Goal: Check status: Check status

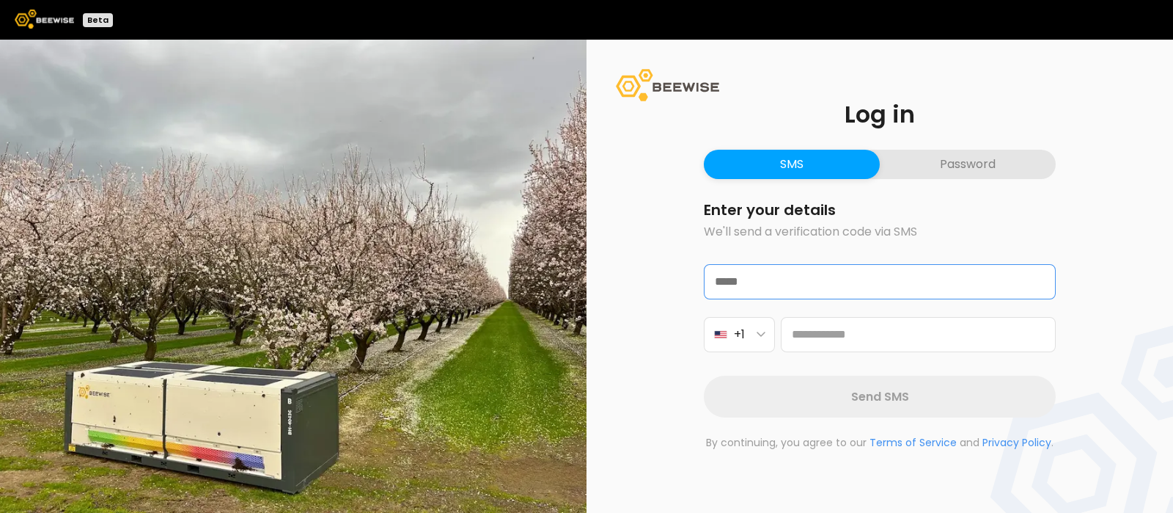
click at [754, 281] on input "email" at bounding box center [880, 282] width 350 height 34
type input "**********"
click at [759, 336] on icon "button" at bounding box center [761, 334] width 9 height 6
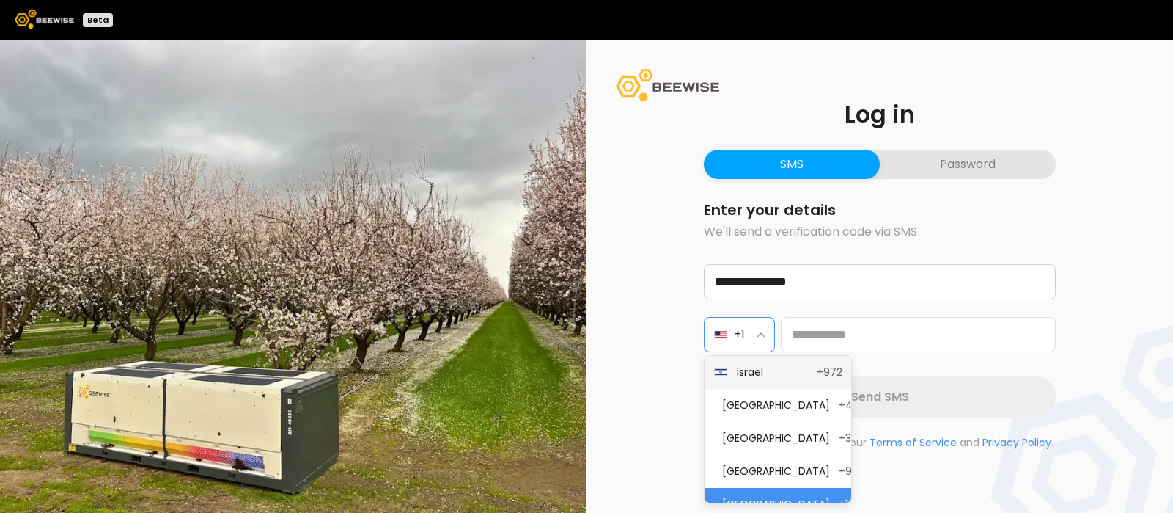
click at [752, 367] on span "Israel" at bounding box center [772, 371] width 71 height 15
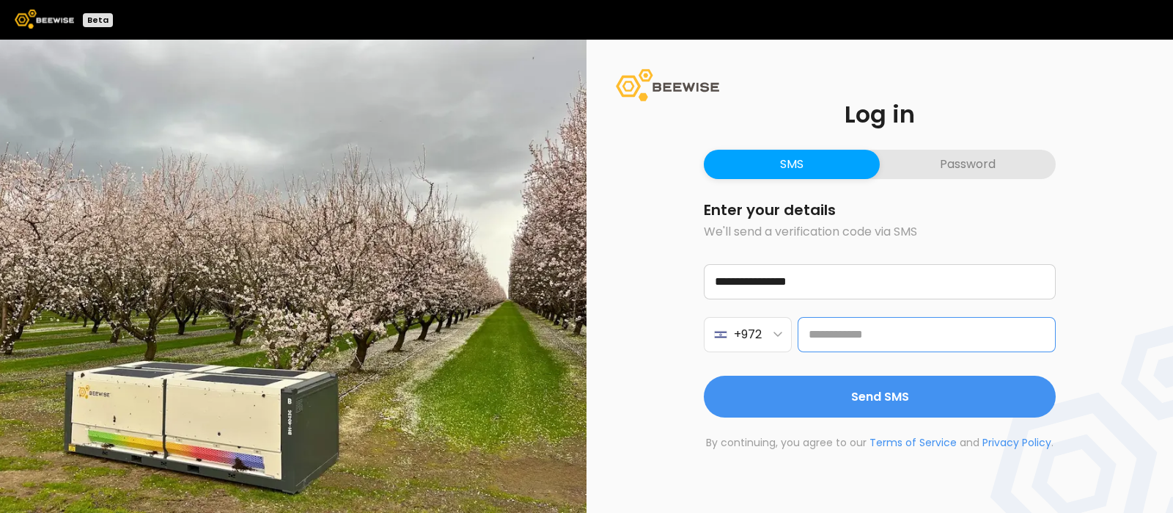
click at [840, 334] on input at bounding box center [927, 334] width 258 height 35
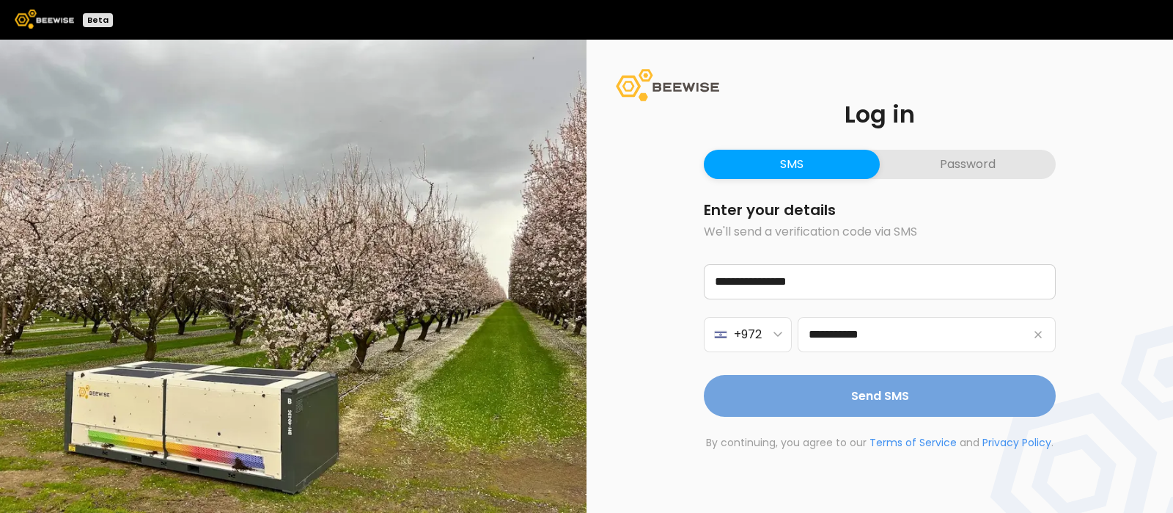
click at [903, 392] on span "Send SMS" at bounding box center [880, 395] width 58 height 18
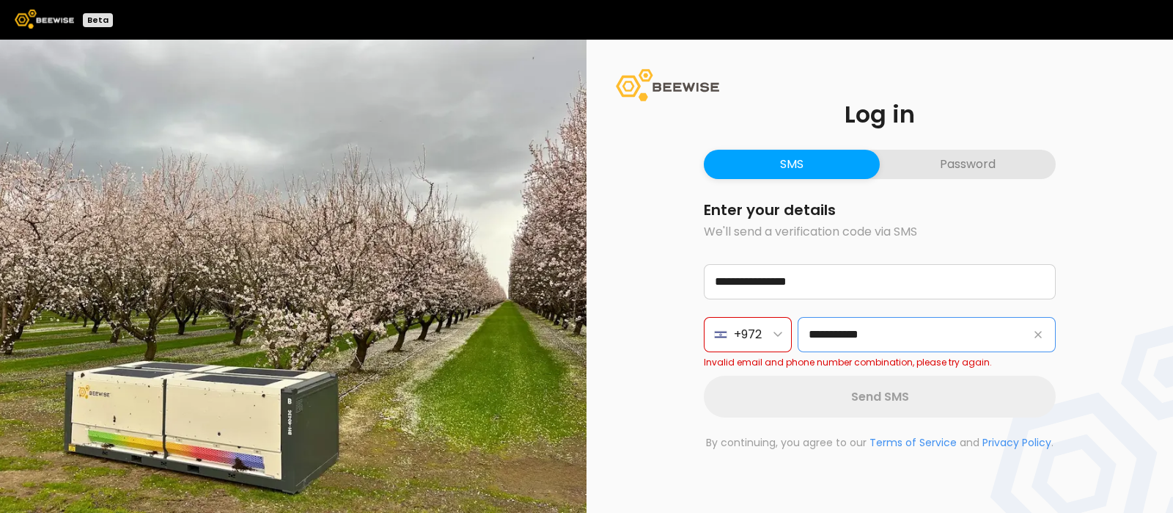
click at [904, 342] on input "**********" at bounding box center [927, 334] width 258 height 35
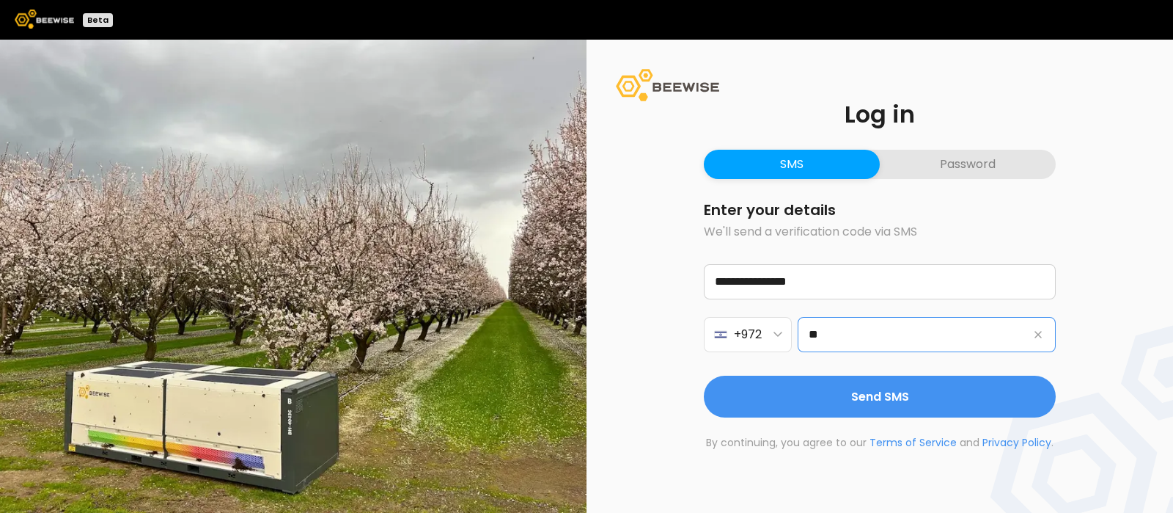
type input "*"
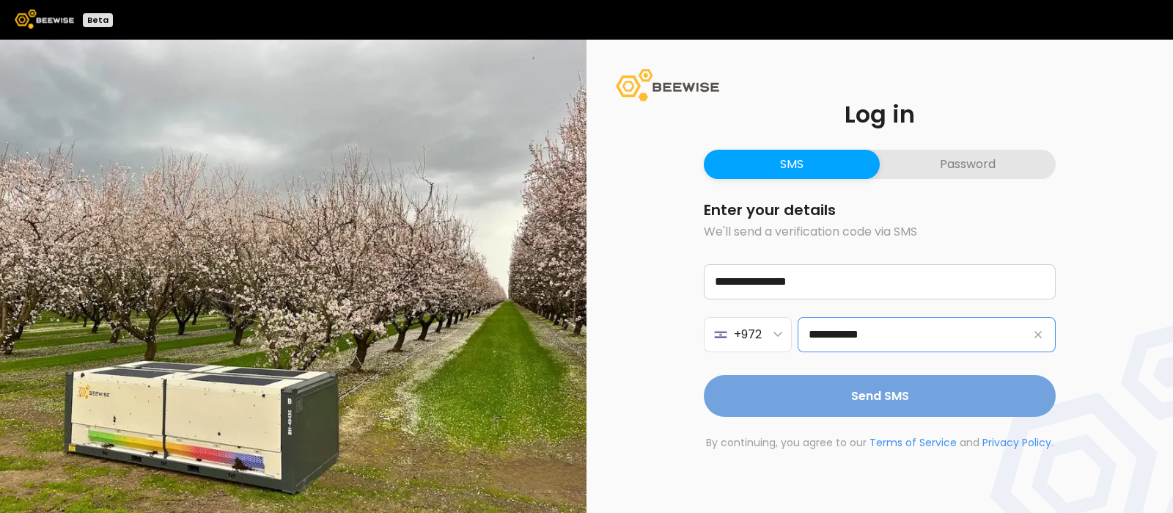
type input "**********"
click at [873, 391] on span "Send SMS" at bounding box center [880, 395] width 58 height 18
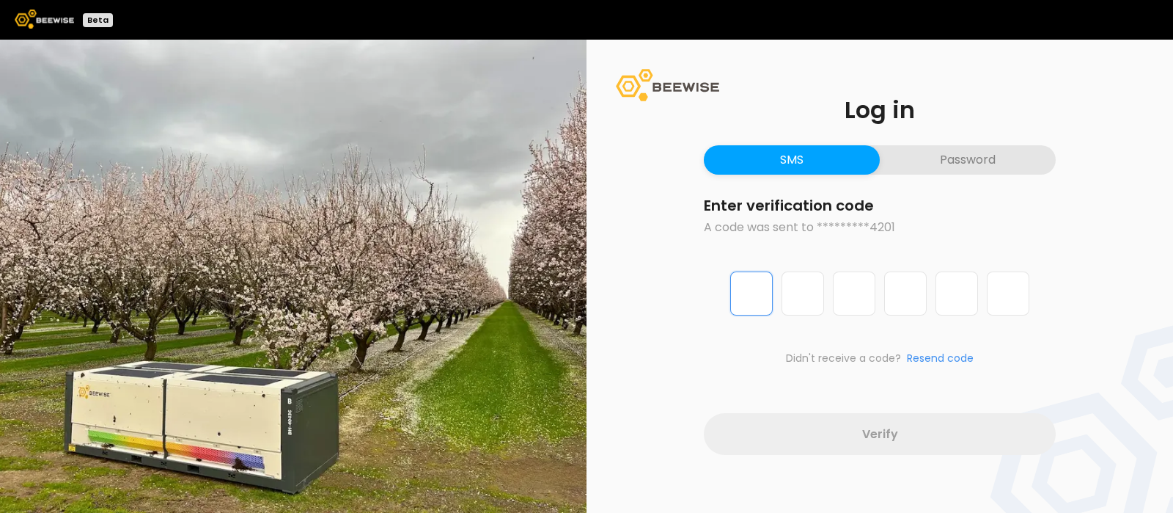
click at [754, 281] on input "Digit 1 of 6" at bounding box center [751, 293] width 43 height 44
type input "*"
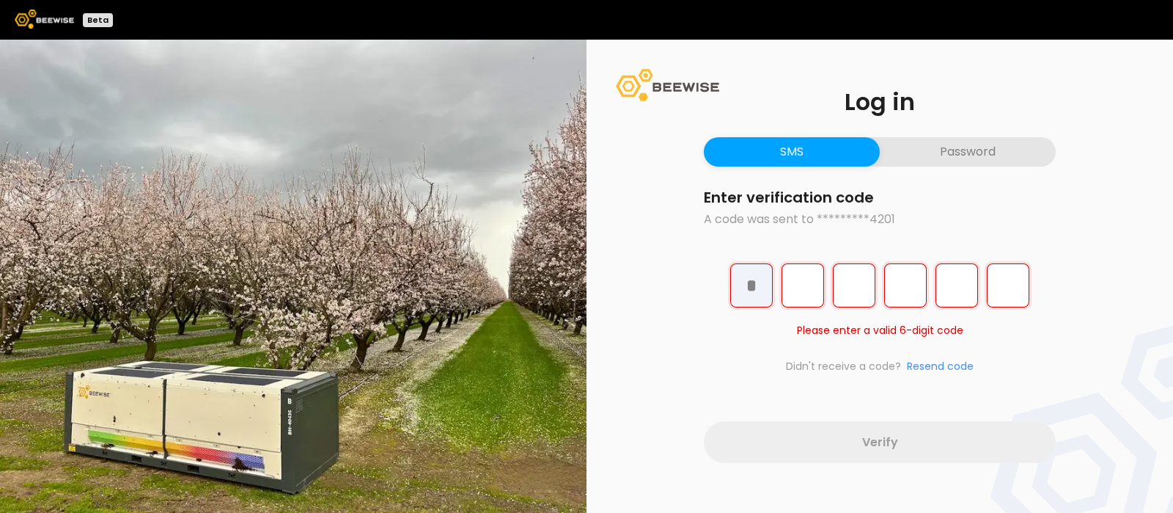
type input "*"
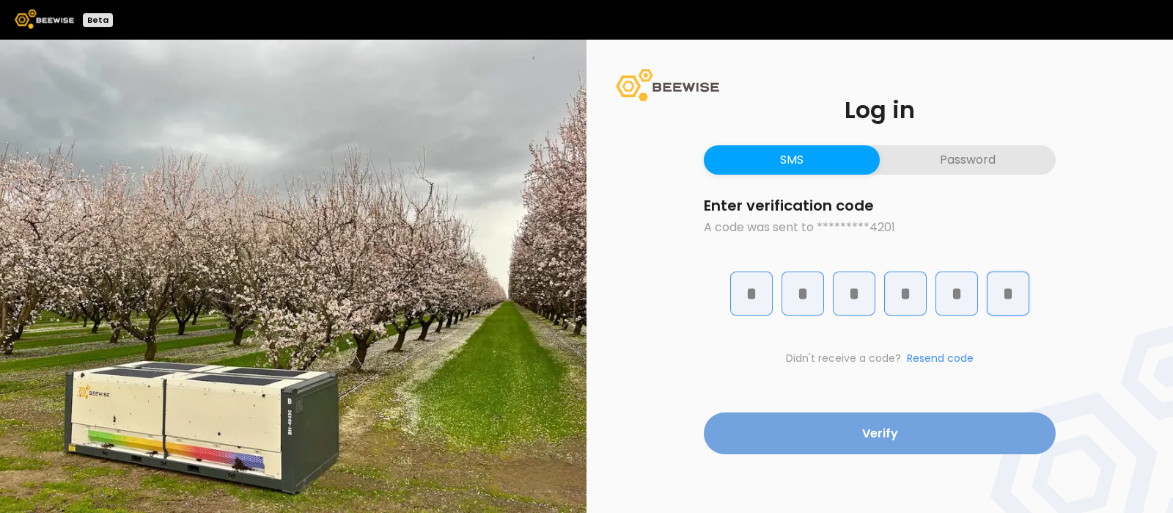
type input "*"
click at [826, 442] on button "Verify" at bounding box center [880, 433] width 352 height 42
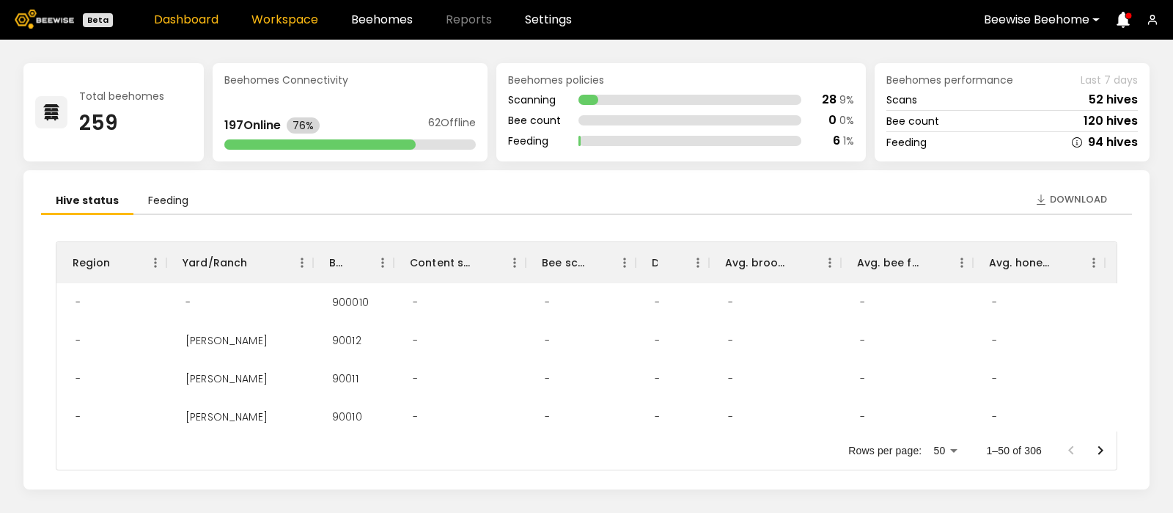
click at [279, 15] on link "Workspace" at bounding box center [284, 20] width 67 height 12
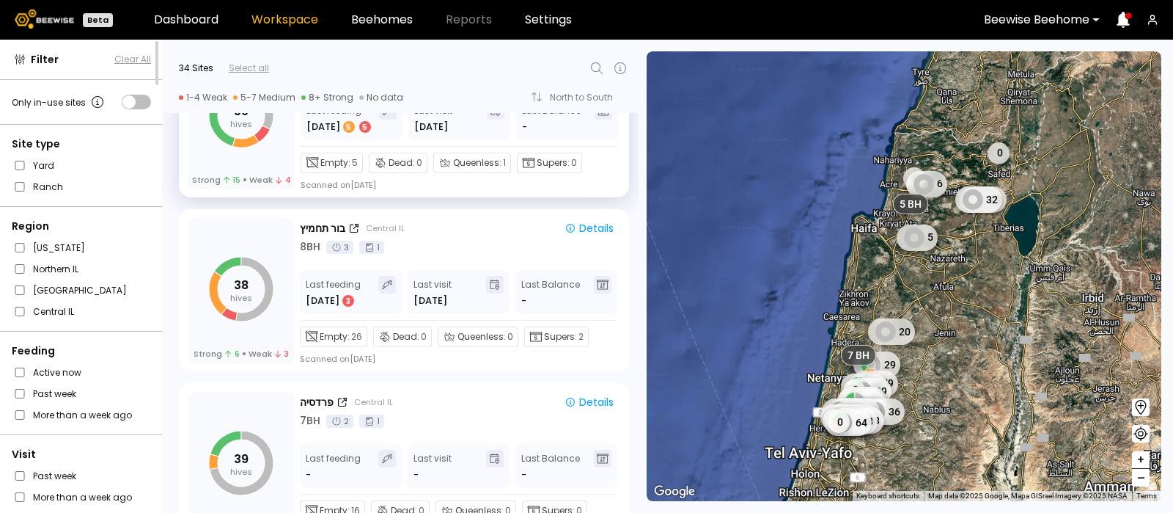
scroll to position [1488, 0]
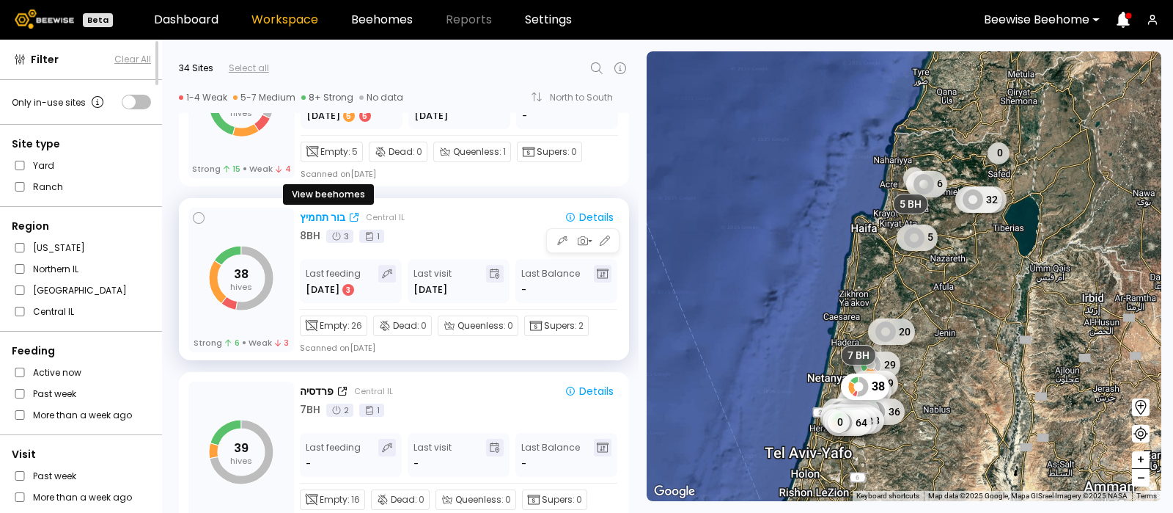
click at [325, 210] on div "בור תחמיץ" at bounding box center [322, 217] width 45 height 15
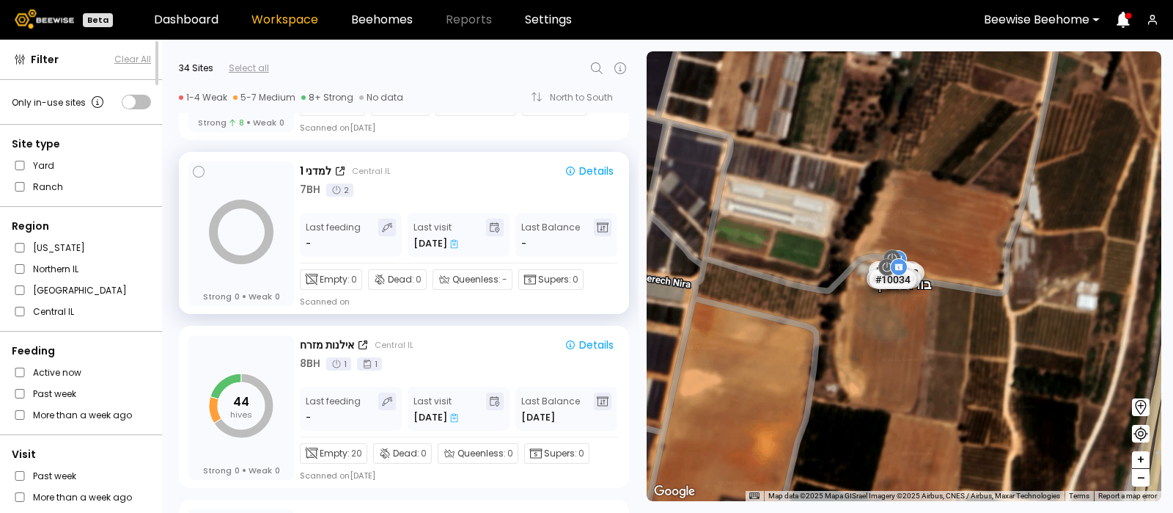
scroll to position [1882, 0]
click at [313, 166] on div "למדני 1" at bounding box center [316, 170] width 32 height 15
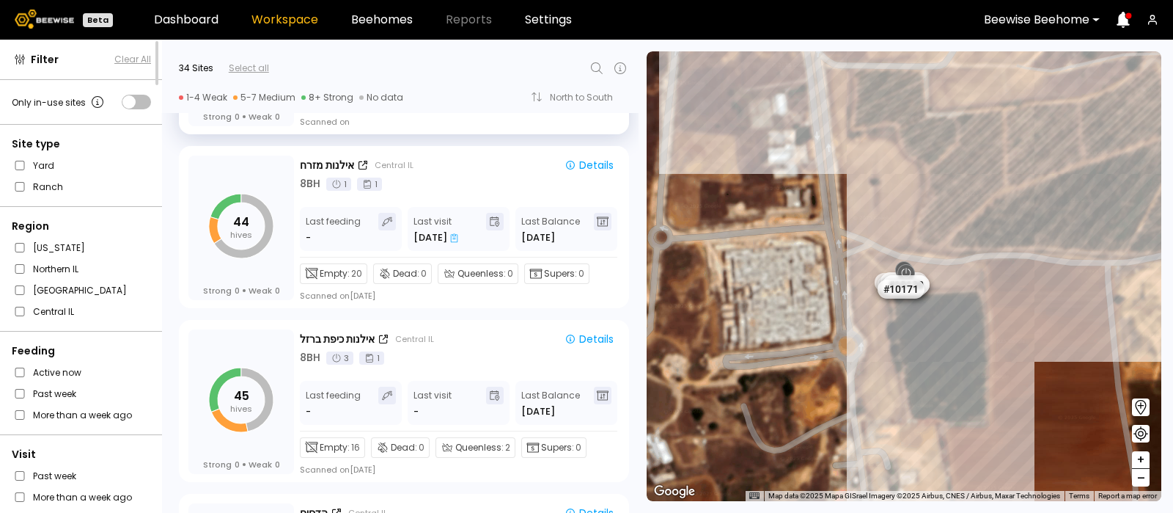
scroll to position [2086, 0]
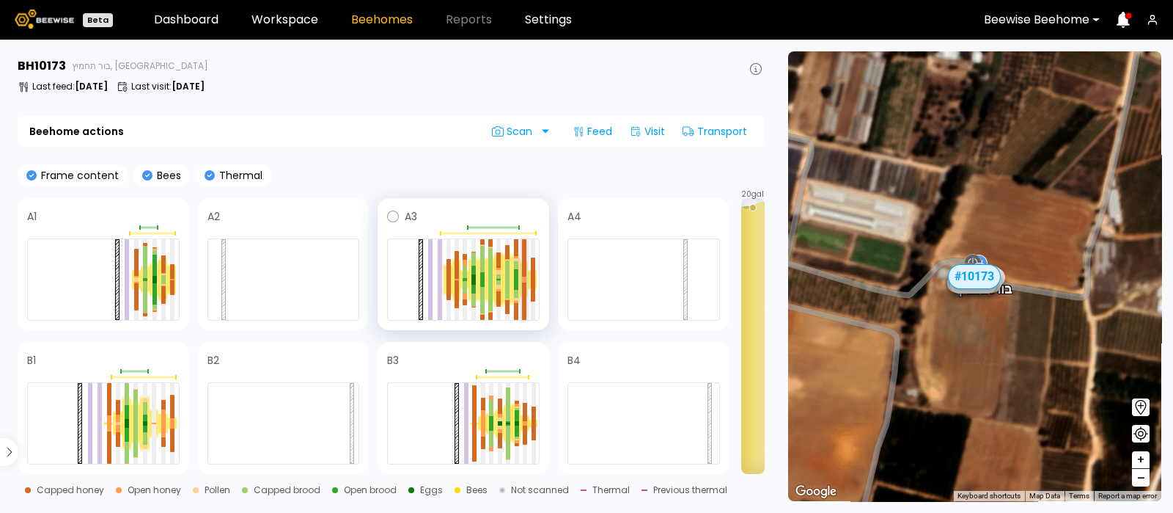
click at [524, 264] on div at bounding box center [524, 257] width 4 height 37
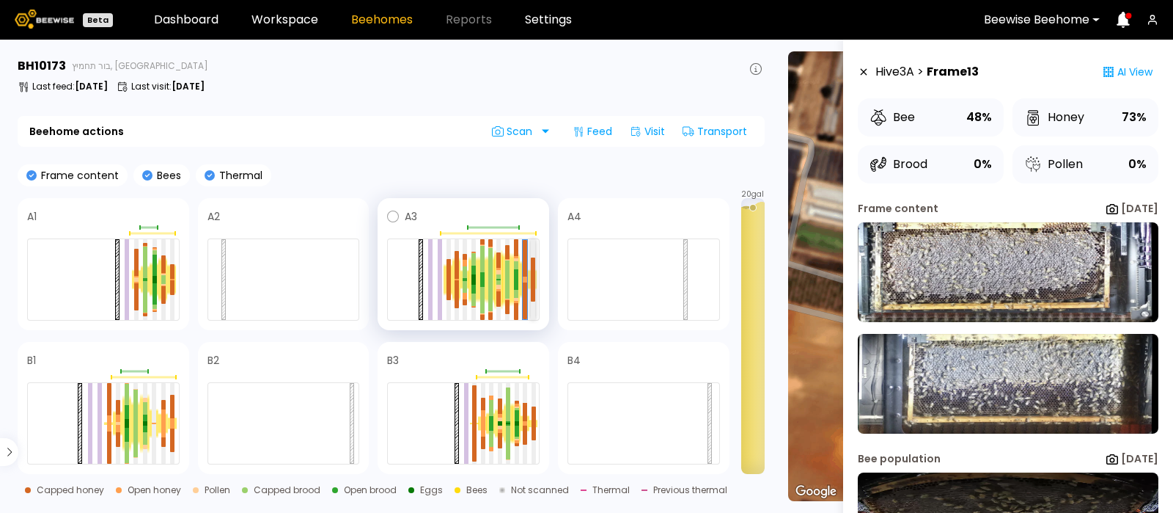
click at [535, 267] on div at bounding box center [533, 268] width 4 height 22
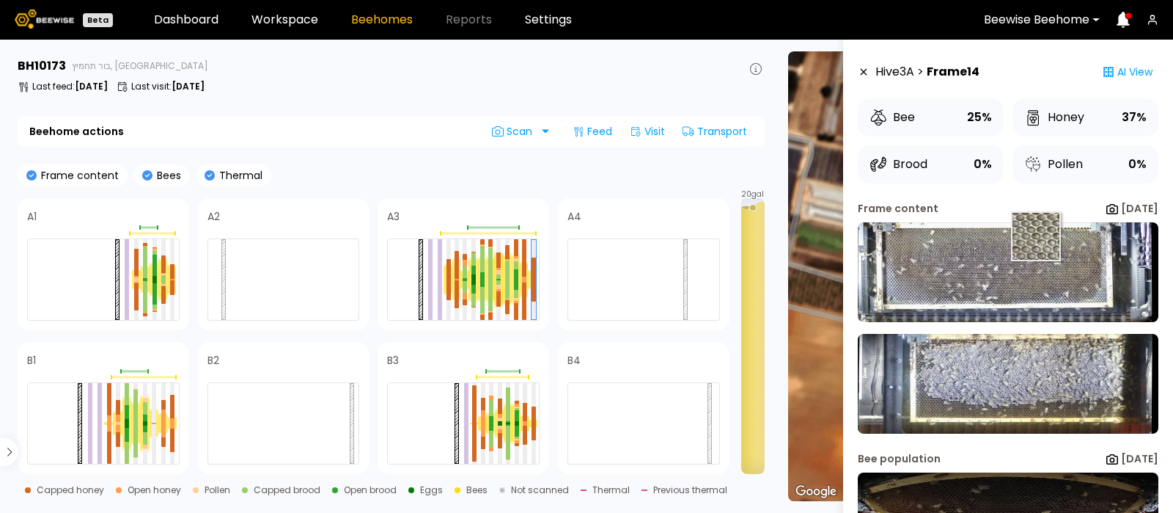
click at [1024, 240] on img at bounding box center [1008, 272] width 301 height 100
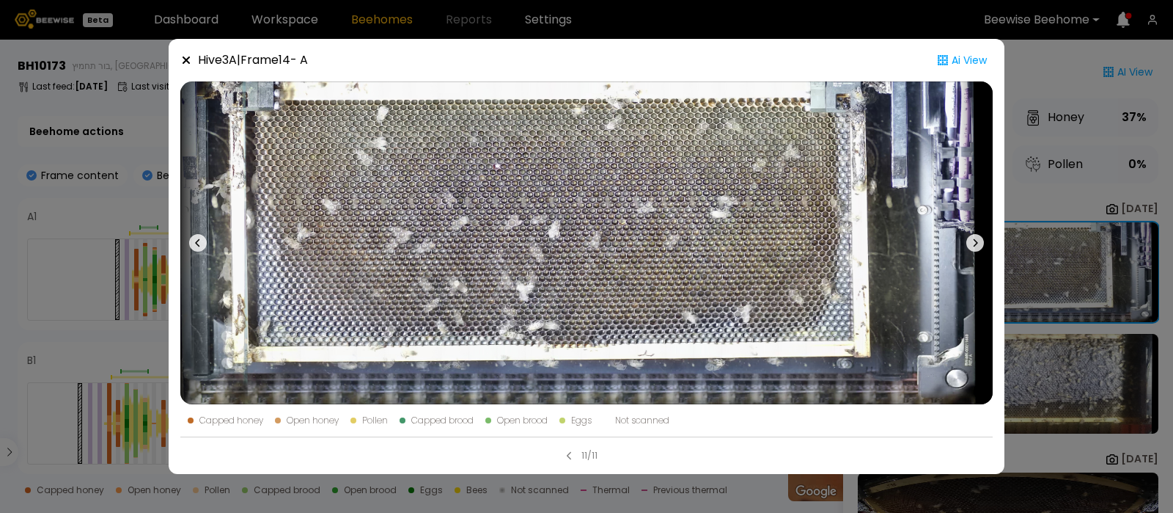
click at [968, 236] on button at bounding box center [975, 242] width 35 height 323
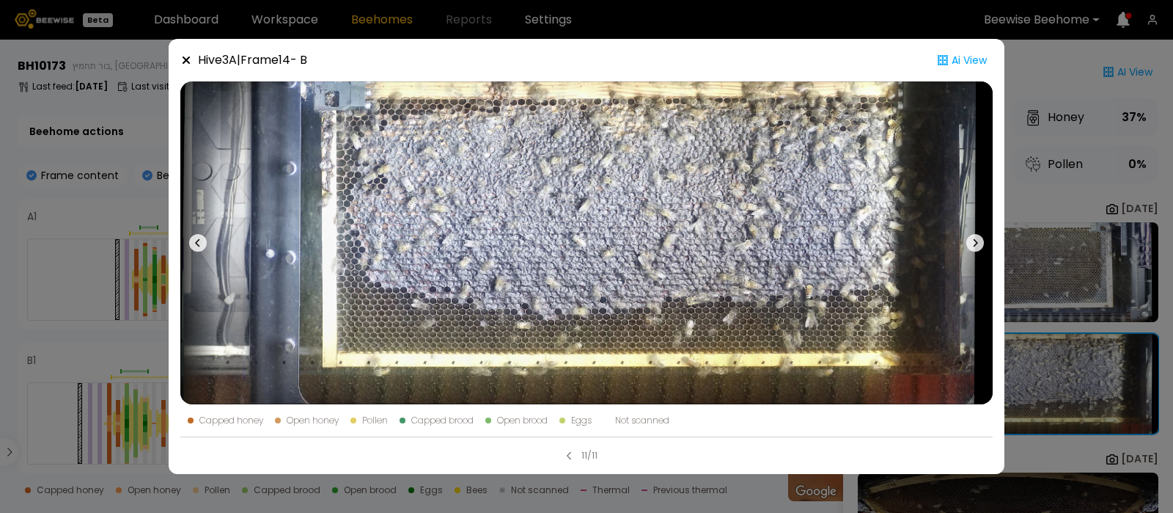
click at [181, 59] on icon at bounding box center [186, 60] width 12 height 12
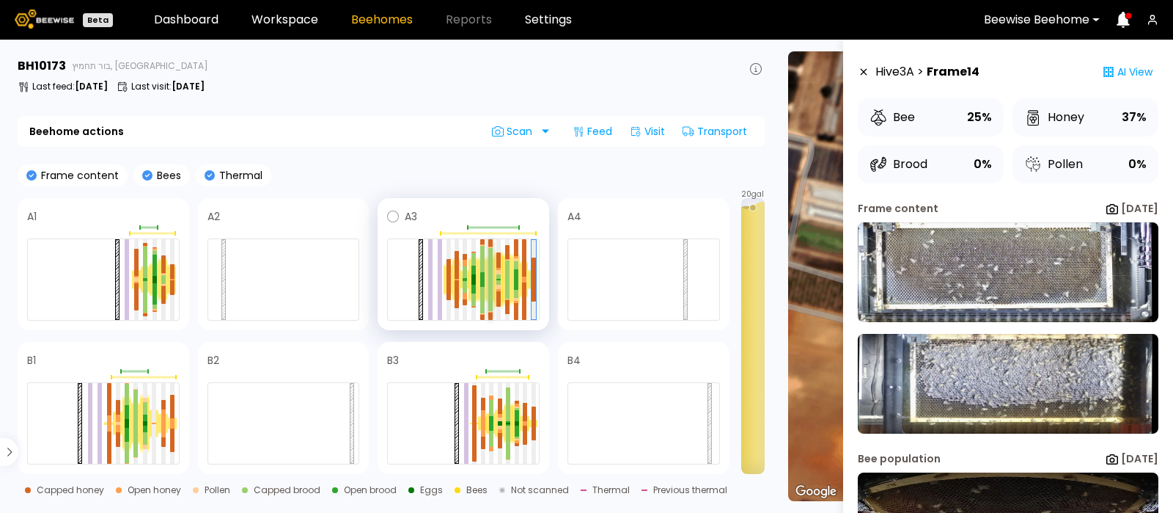
click at [488, 269] on div at bounding box center [490, 263] width 4 height 31
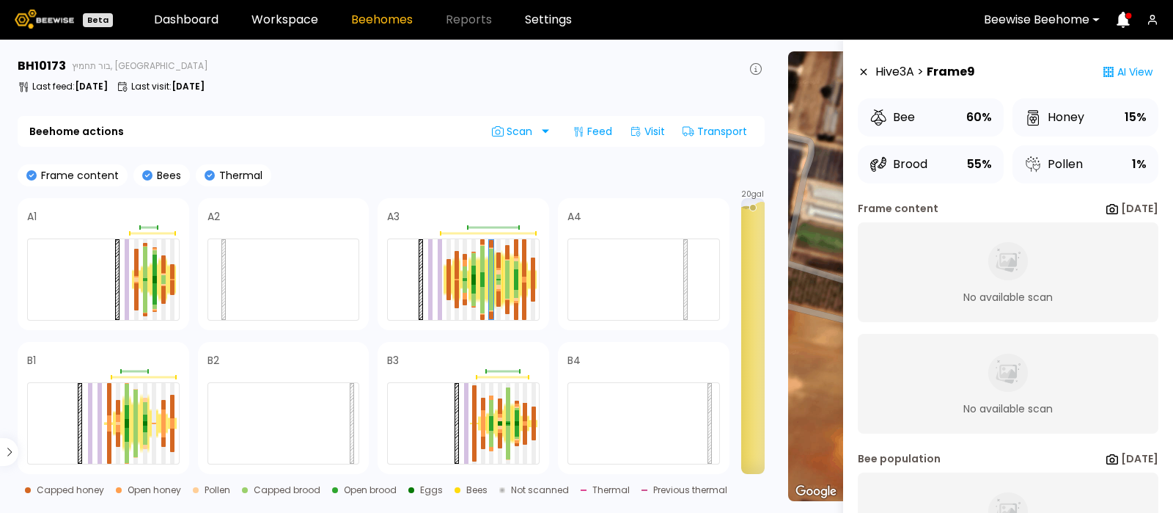
click at [612, 71] on div "BH 10173 בור תחמיץ, Central IL" at bounding box center [391, 66] width 747 height 18
click at [665, 70] on div "BH 10173 בור תחמיץ, Central IL" at bounding box center [391, 66] width 747 height 18
click at [672, 75] on div "BH 10173 בור תחמיץ, Central IL Last feed : Aug 05 Last visit : Aug 07" at bounding box center [391, 77] width 747 height 41
click at [538, 98] on section "BH 10173 בור תחמיץ, Central IL Last feed : Aug 05 Last visit : Aug 07 Beehome a…" at bounding box center [393, 276] width 768 height 473
click at [490, 273] on div at bounding box center [491, 264] width 4 height 31
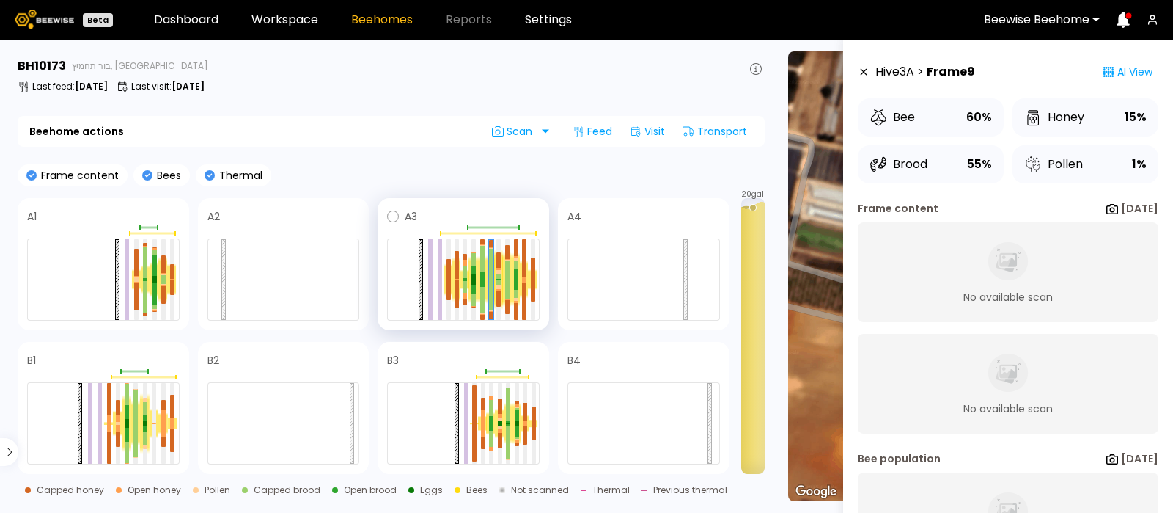
click at [479, 277] on div at bounding box center [481, 279] width 9 height 47
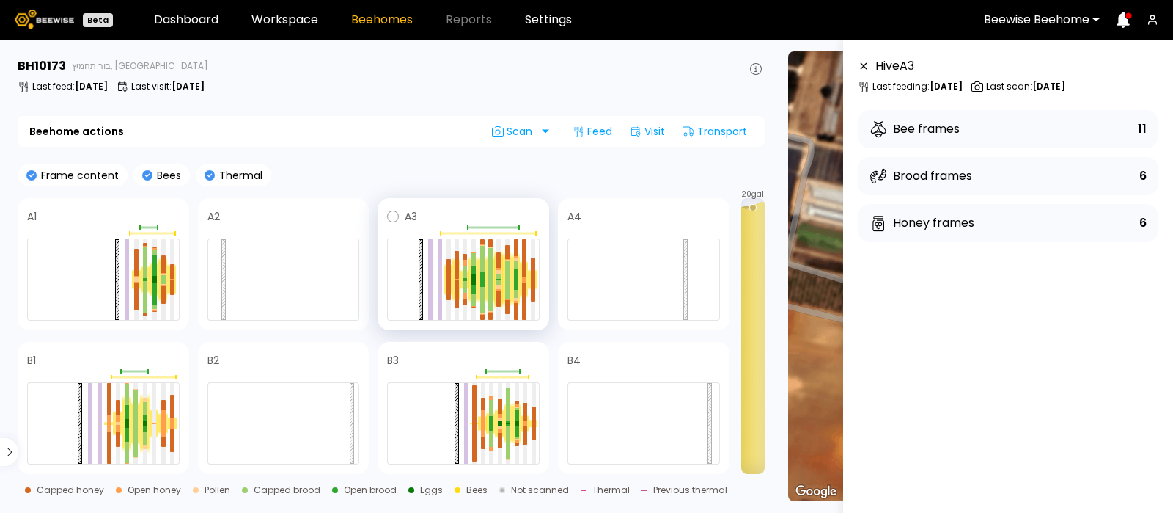
click at [494, 274] on div at bounding box center [498, 279] width 9 height 60
click at [491, 273] on div at bounding box center [490, 263] width 4 height 31
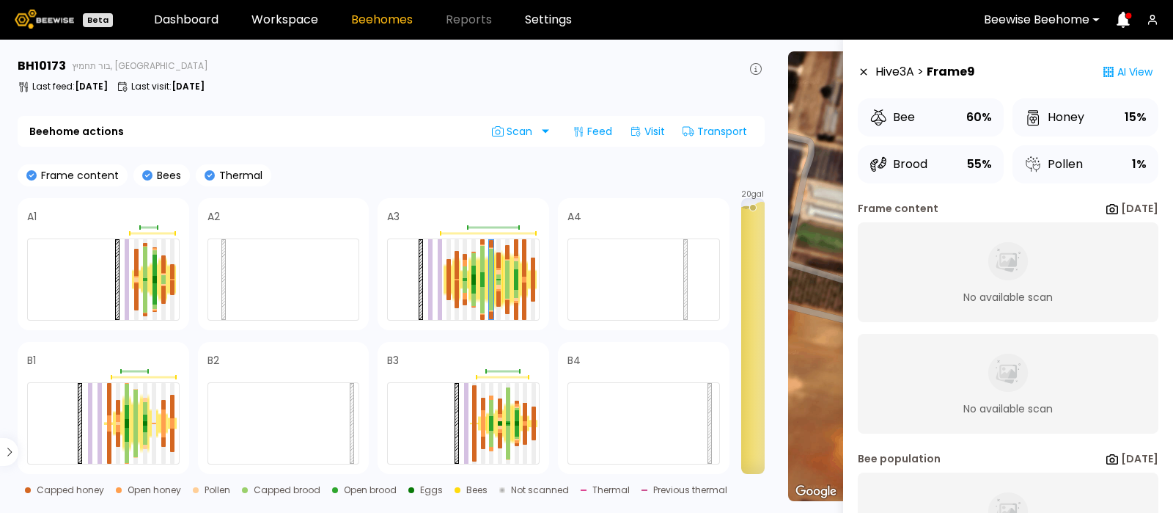
click at [664, 105] on section "BH 10173 בור תחמיץ, Central IL Last feed : Aug 05 Last visit : Aug 07 Beehome a…" at bounding box center [393, 276] width 768 height 473
click at [517, 280] on div at bounding box center [516, 284] width 4 height 10
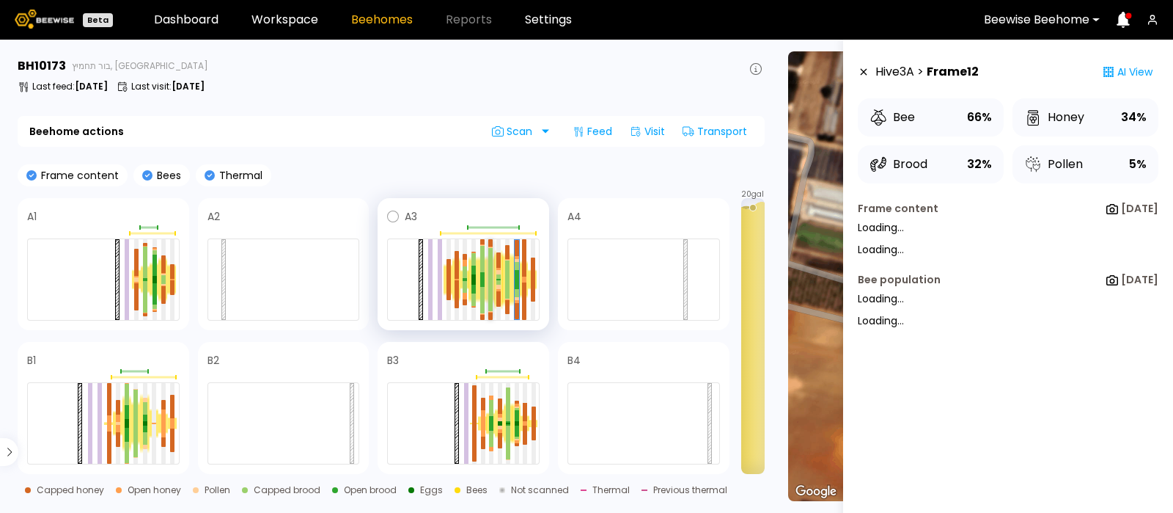
click at [488, 280] on div at bounding box center [490, 294] width 4 height 31
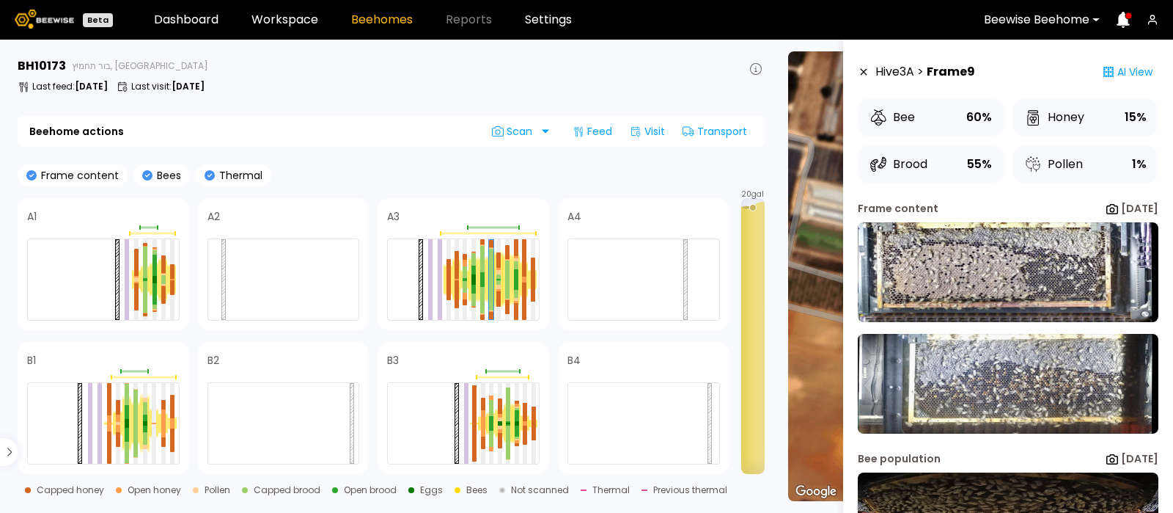
click at [611, 96] on div "BH 10173 בור תחמיץ, Central IL Last feed : Aug 05 Last visit : Aug 07" at bounding box center [391, 77] width 747 height 41
click at [589, 171] on div "Frame content Bees Thermal" at bounding box center [391, 175] width 747 height 22
click at [482, 280] on div at bounding box center [482, 282] width 4 height 7
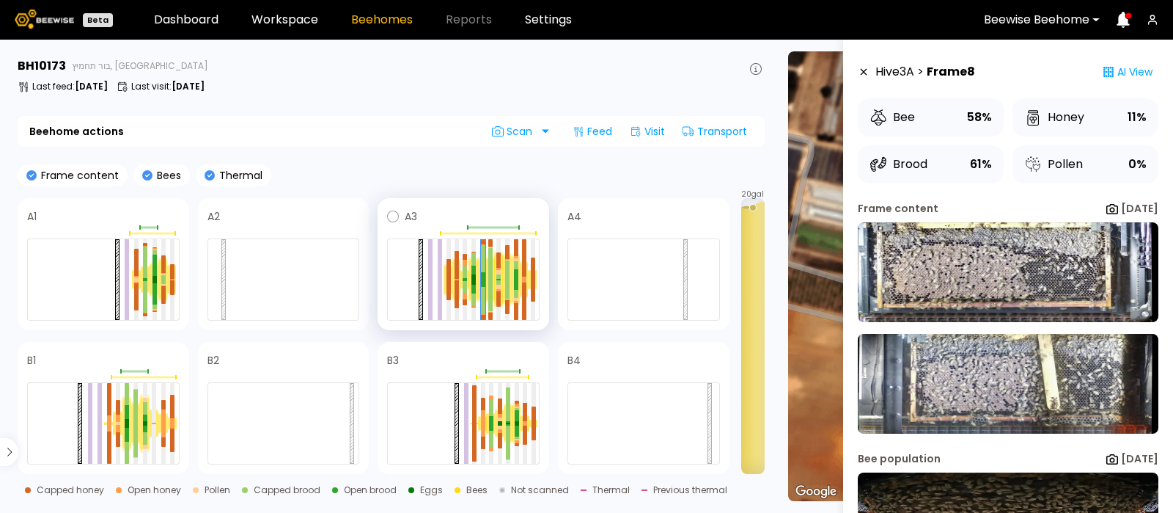
click at [488, 280] on div at bounding box center [490, 294] width 4 height 31
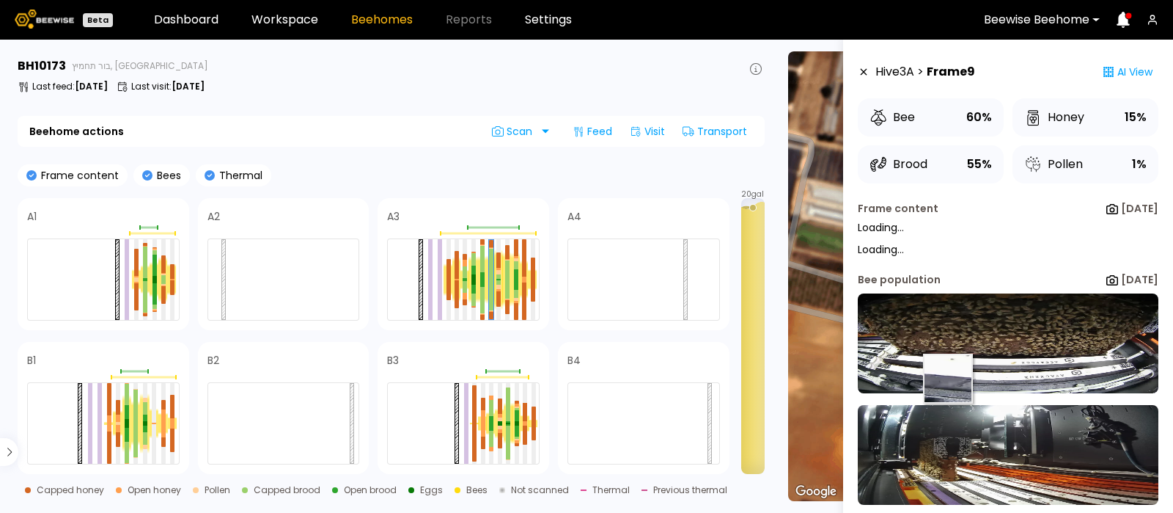
scroll to position [13, 0]
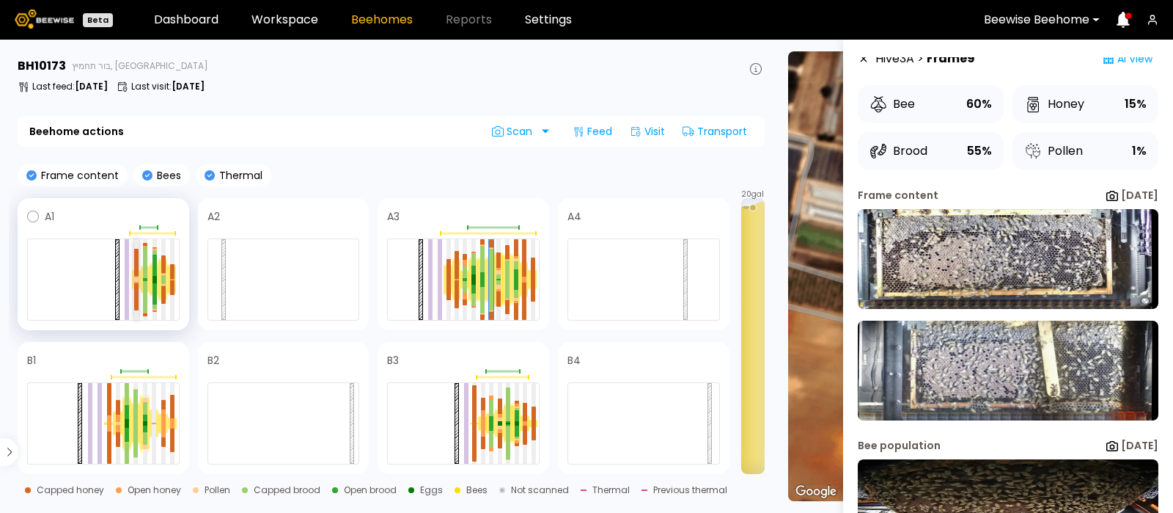
click at [137, 279] on div at bounding box center [136, 280] width 4 height 2
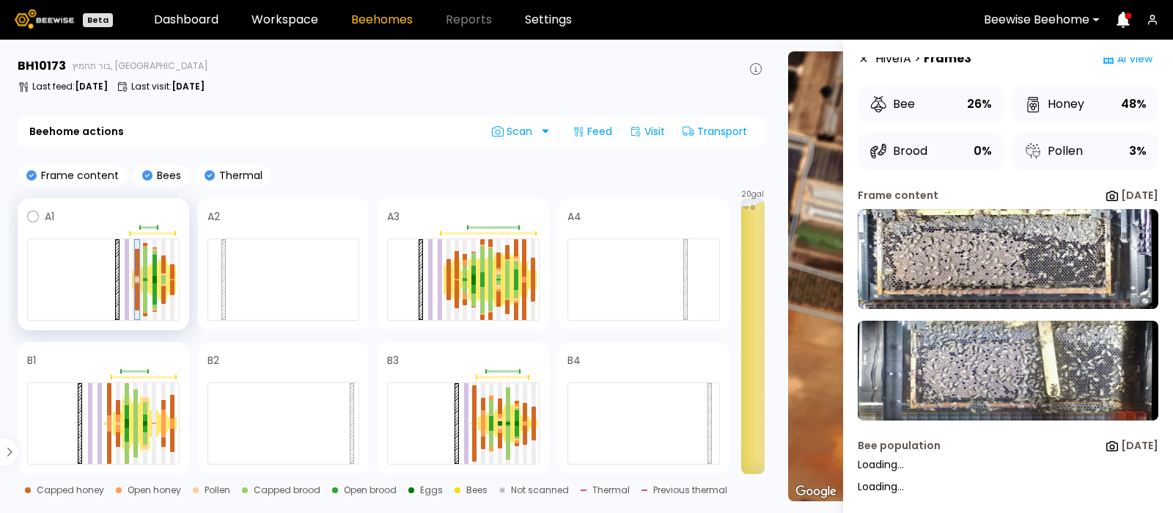
scroll to position [0, 0]
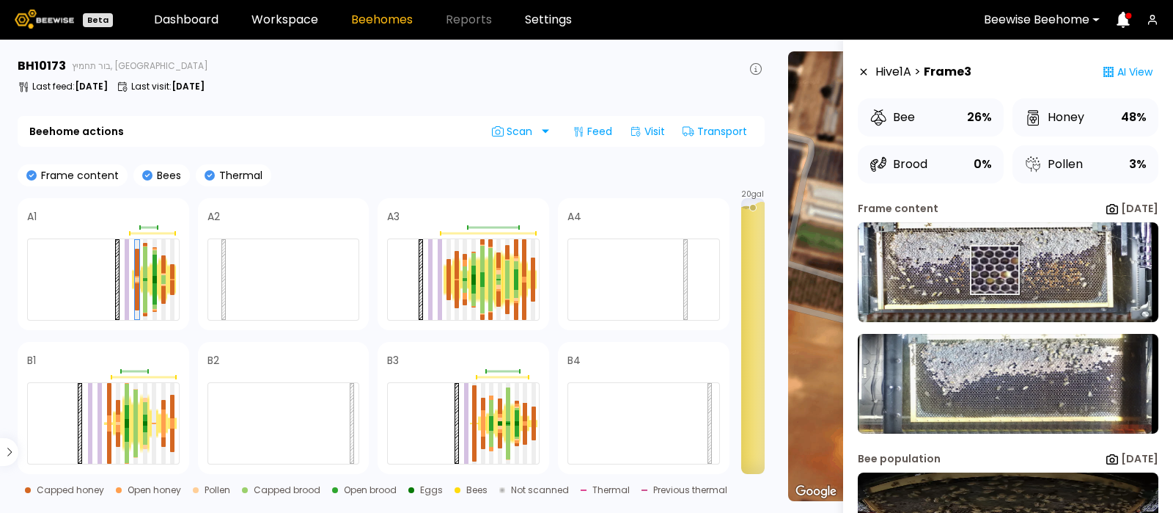
click at [994, 270] on img at bounding box center [1008, 272] width 301 height 100
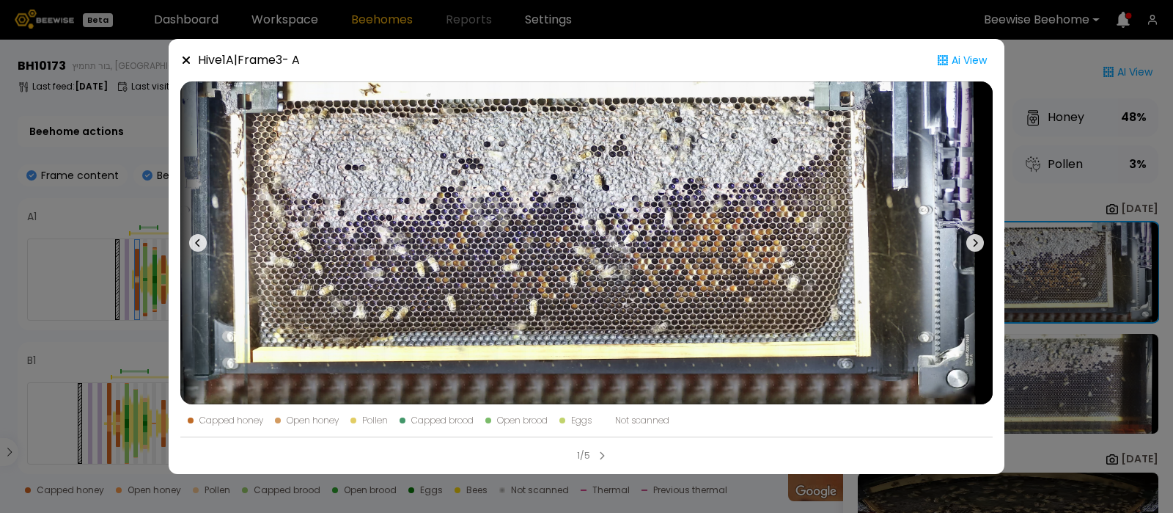
click at [970, 239] on icon at bounding box center [975, 243] width 18 height 18
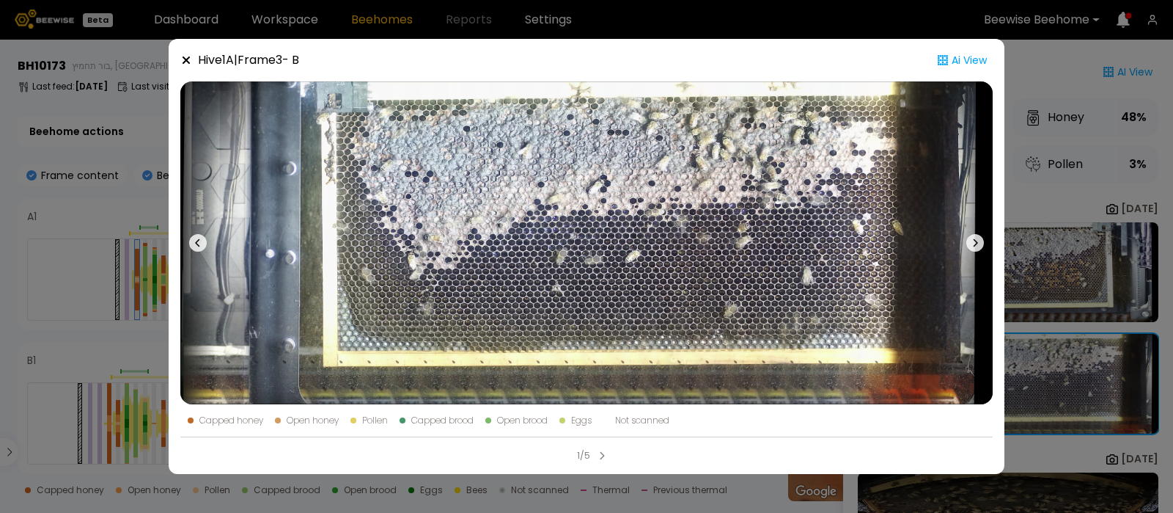
click at [187, 56] on icon at bounding box center [186, 60] width 12 height 12
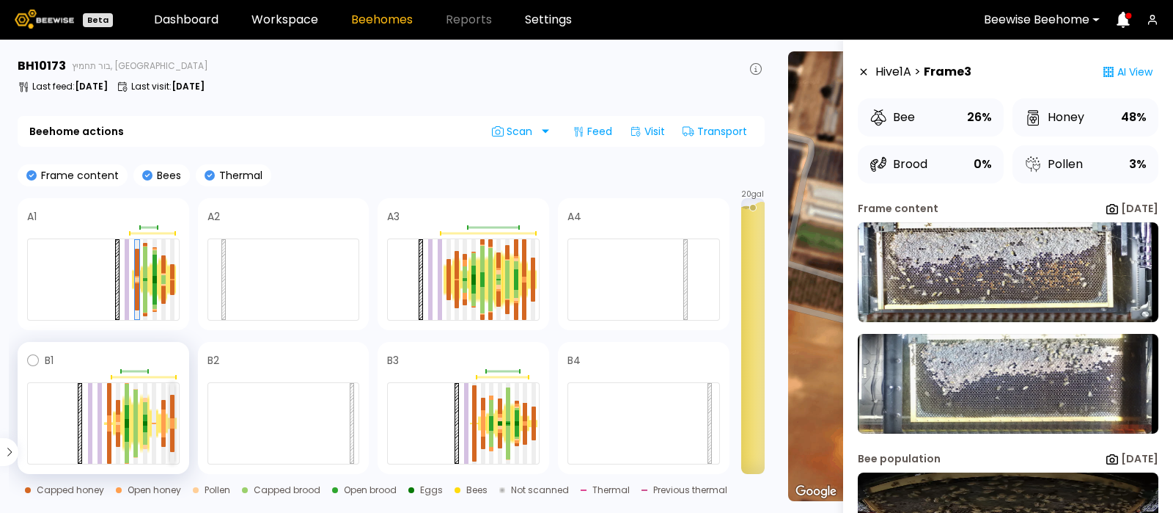
click at [173, 414] on div at bounding box center [172, 405] width 4 height 23
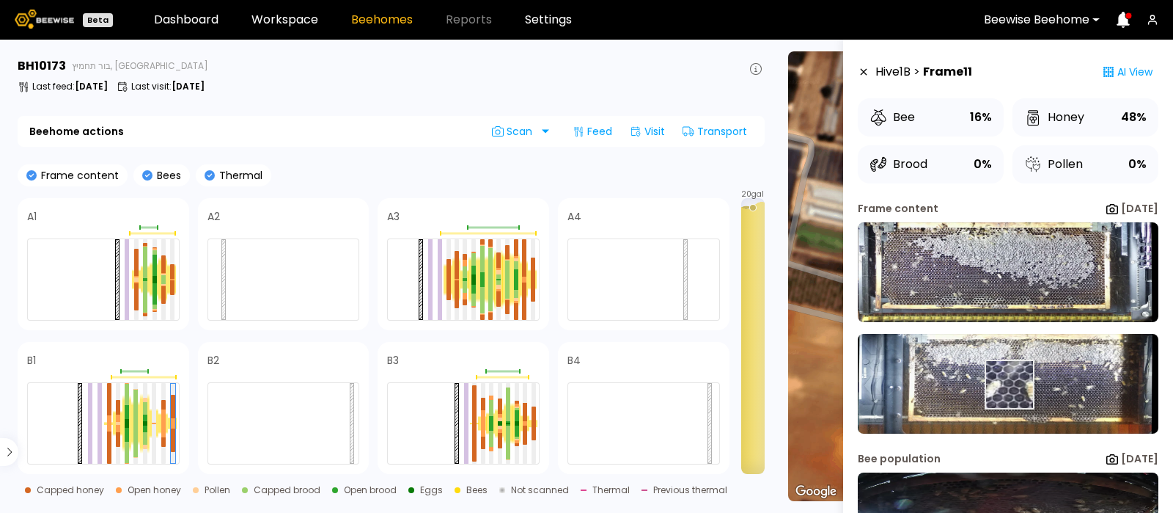
click at [1008, 384] on img at bounding box center [1008, 384] width 301 height 100
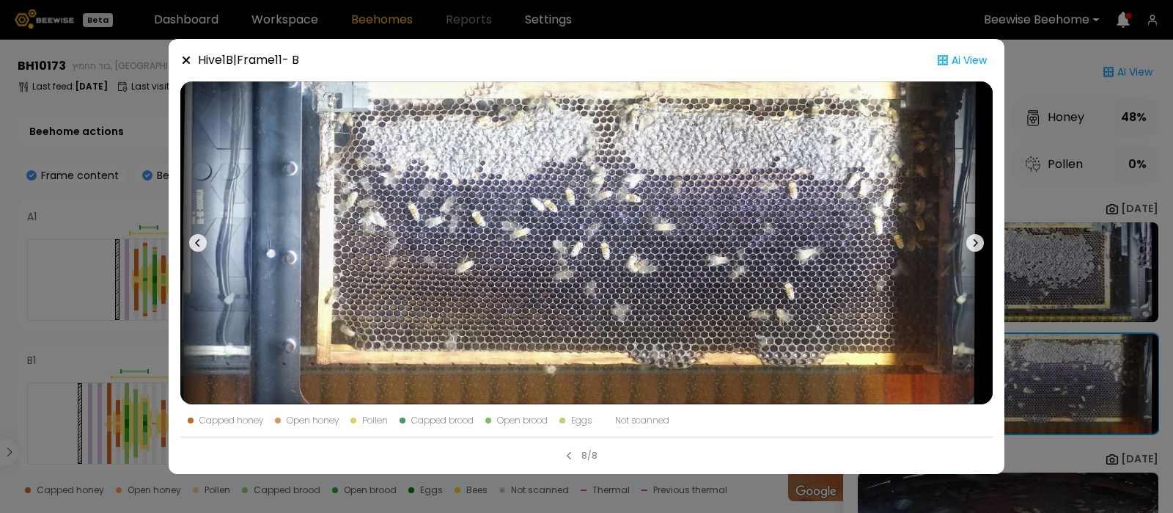
click at [972, 243] on icon at bounding box center [975, 243] width 18 height 18
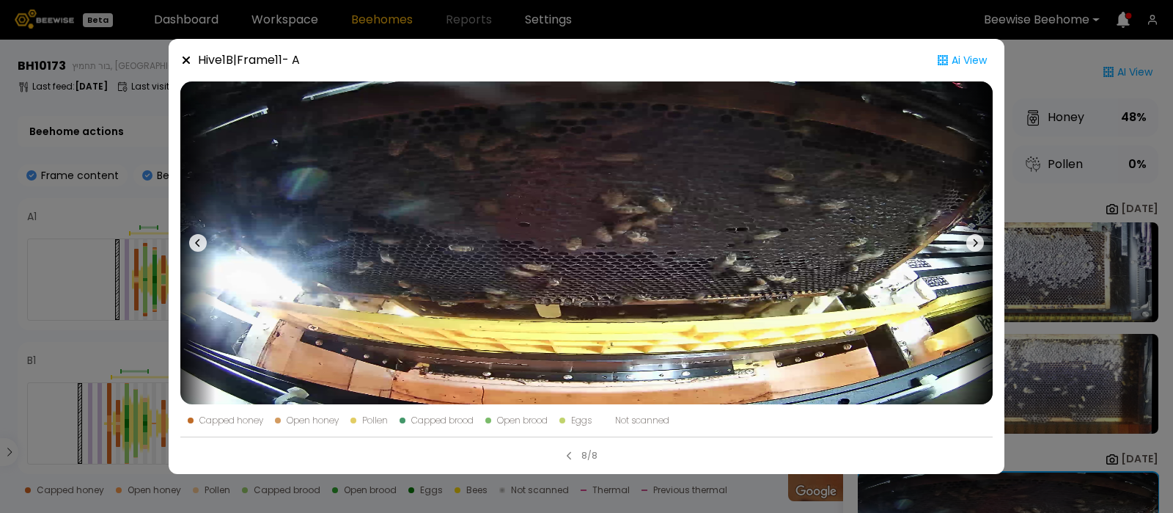
click at [972, 243] on icon at bounding box center [975, 243] width 18 height 18
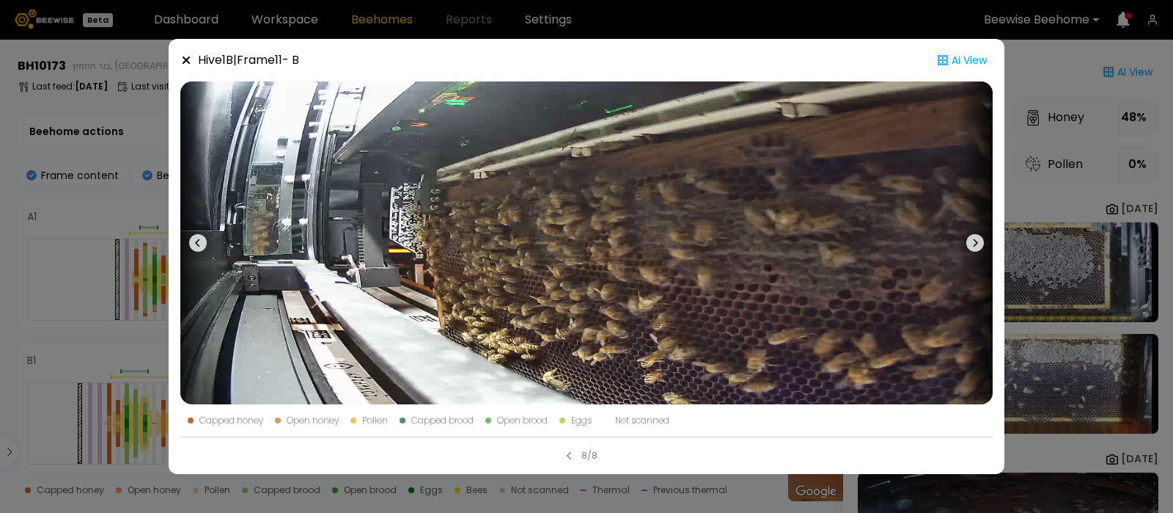
click at [972, 243] on icon at bounding box center [975, 243] width 18 height 18
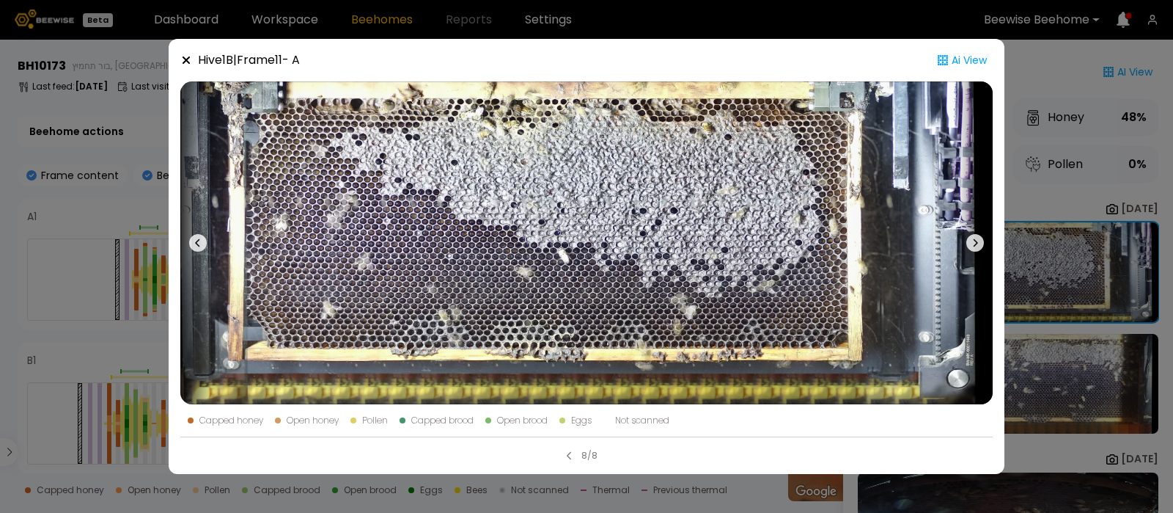
click at [185, 56] on icon at bounding box center [186, 60] width 12 height 12
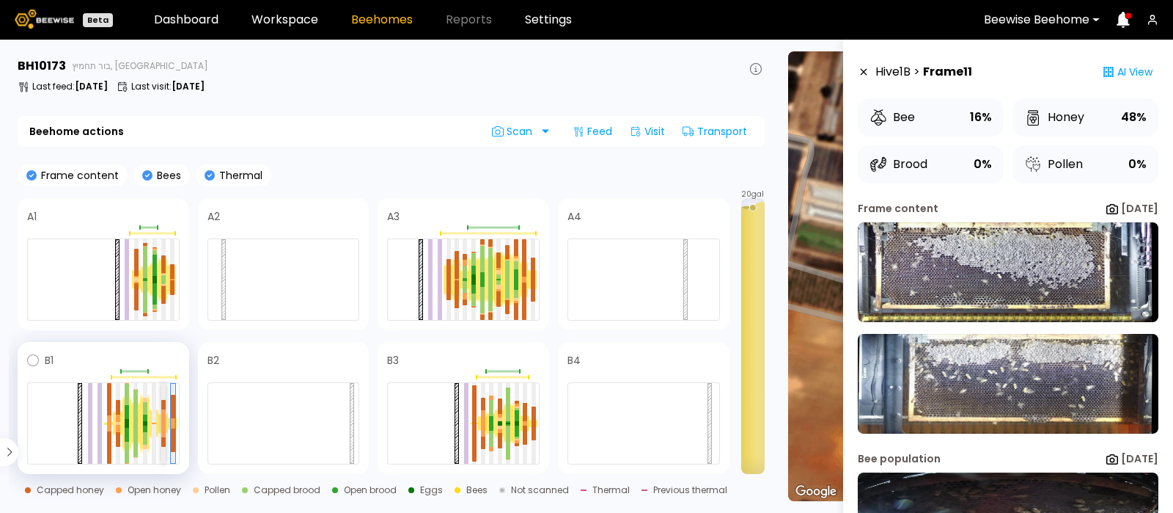
click at [161, 414] on div at bounding box center [163, 416] width 4 height 14
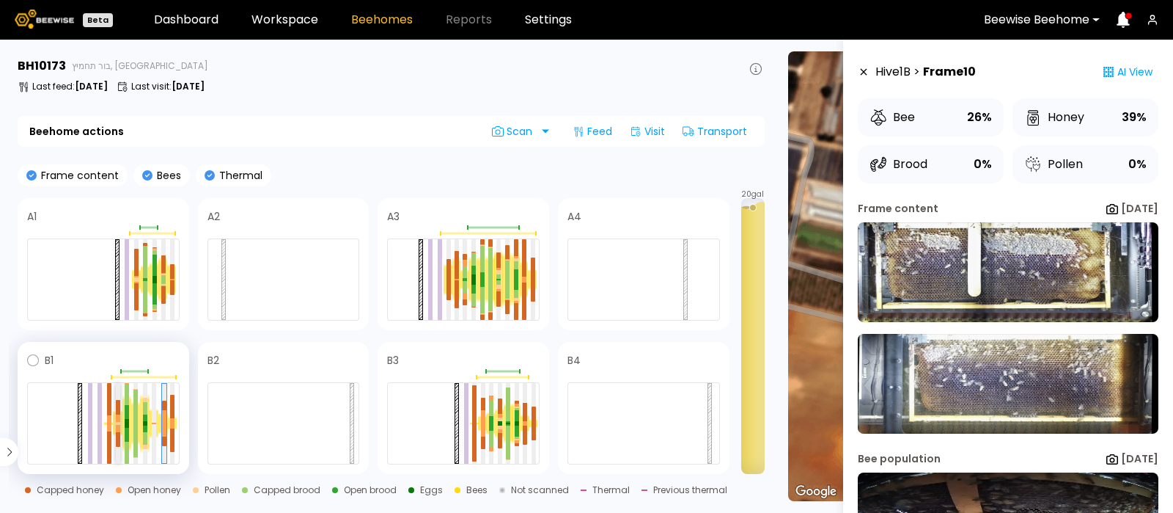
click at [116, 414] on div at bounding box center [118, 417] width 4 height 7
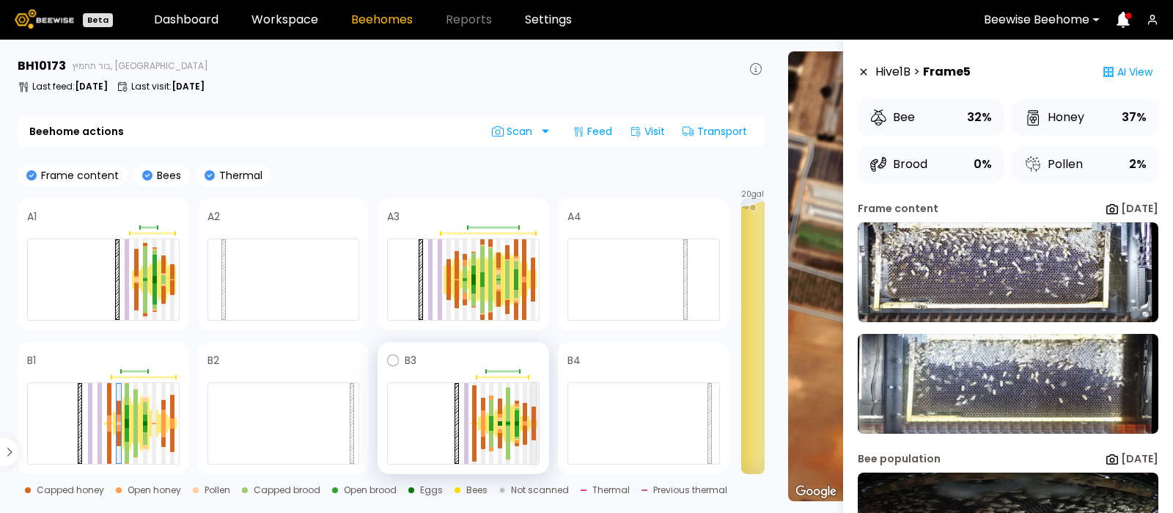
click at [535, 420] on div at bounding box center [534, 414] width 4 height 17
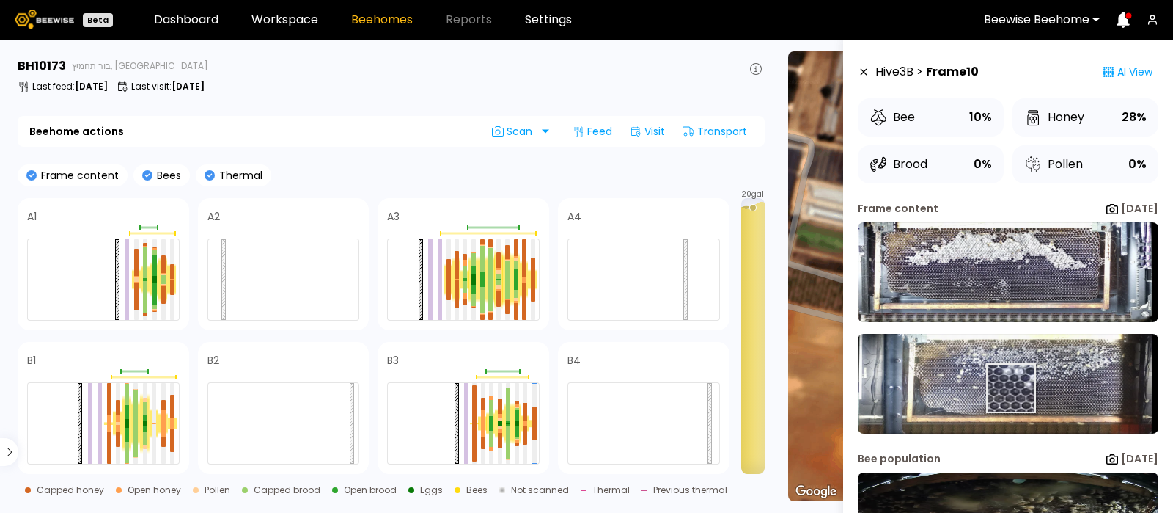
click at [1010, 387] on img at bounding box center [1008, 384] width 301 height 100
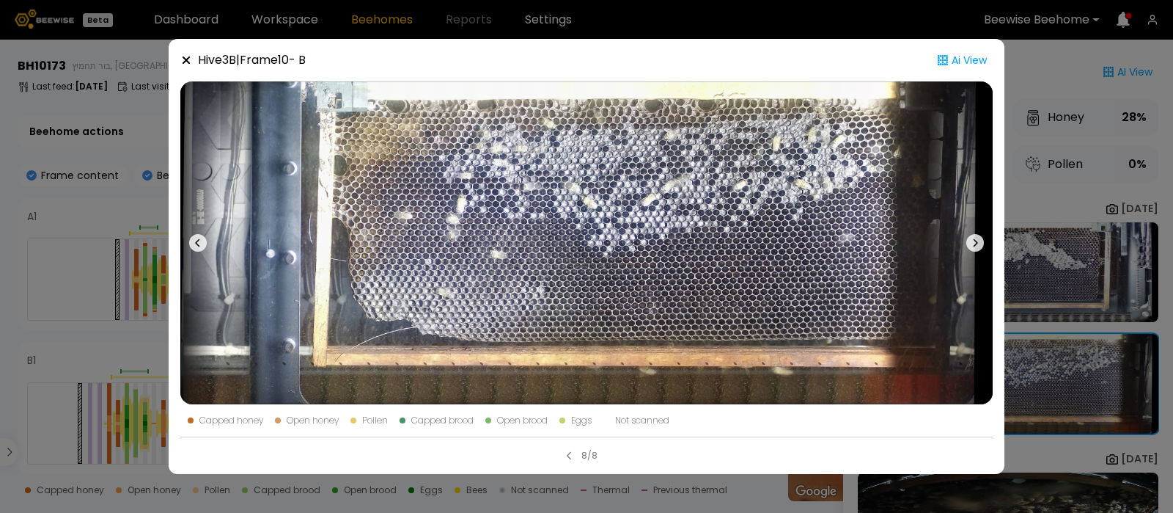
click at [198, 232] on button at bounding box center [197, 242] width 35 height 323
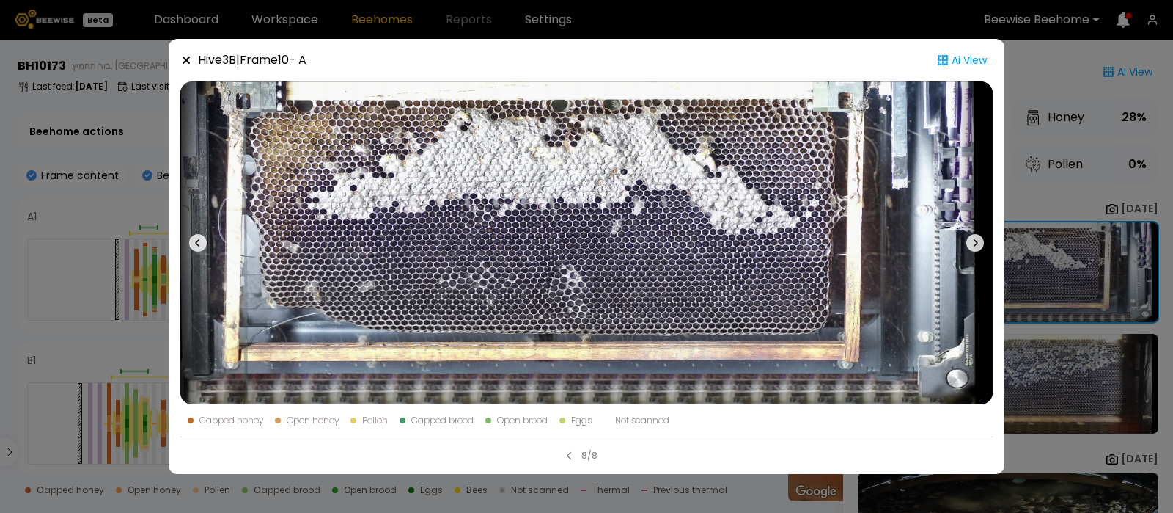
click at [182, 62] on icon at bounding box center [186, 60] width 12 height 12
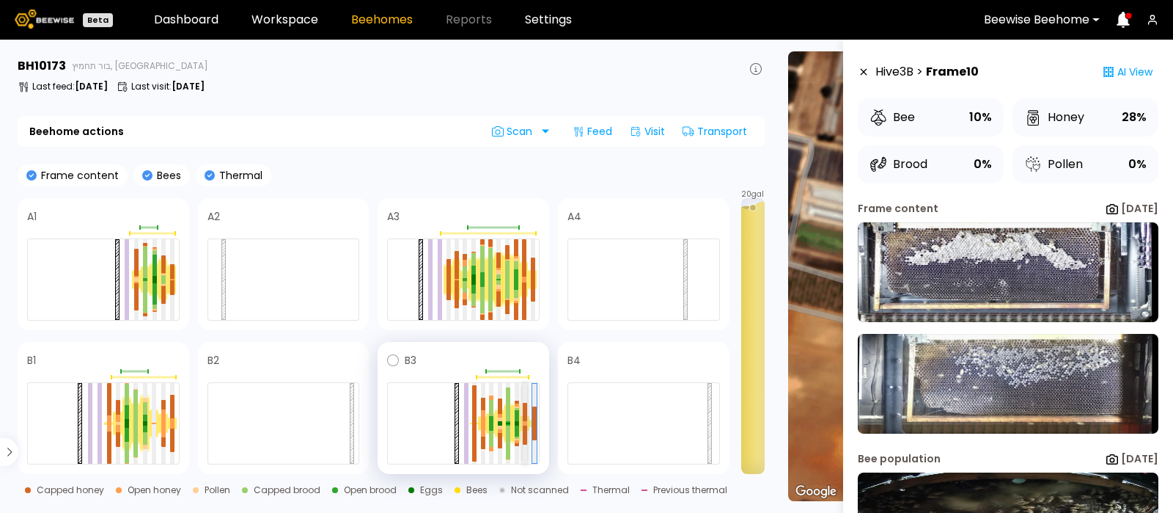
click at [524, 416] on div at bounding box center [525, 412] width 4 height 19
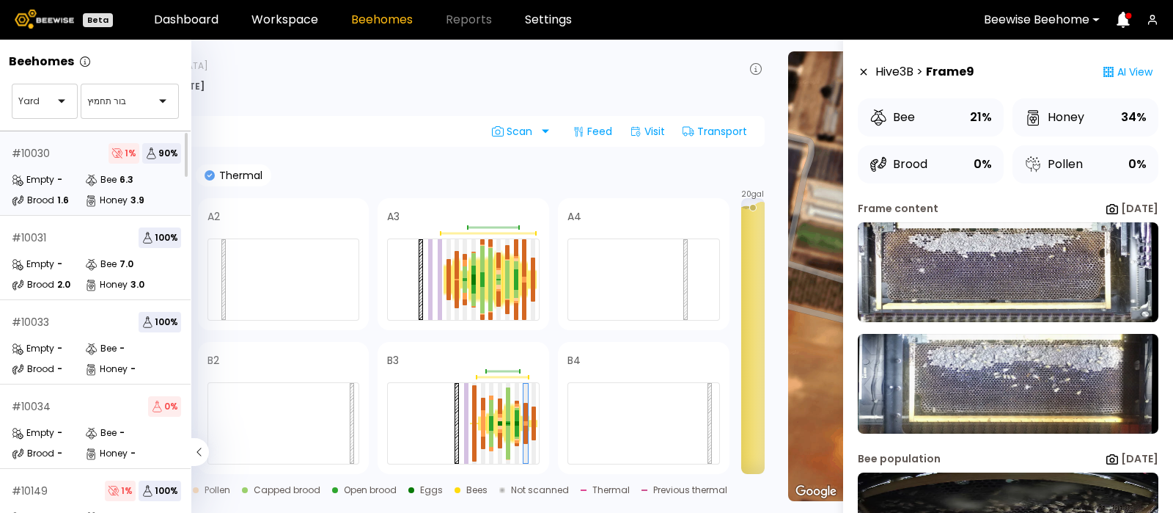
click at [56, 166] on div "# 10030 1 % 90 % Empty - Bee 6.3 Brood 1.6 Honey 3.9" at bounding box center [96, 173] width 193 height 84
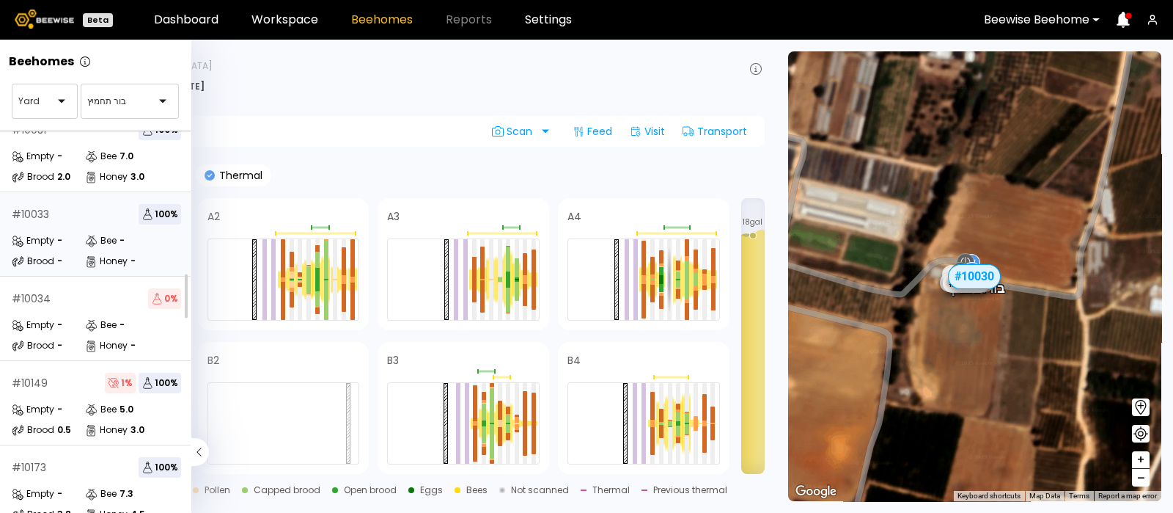
scroll to position [126, 0]
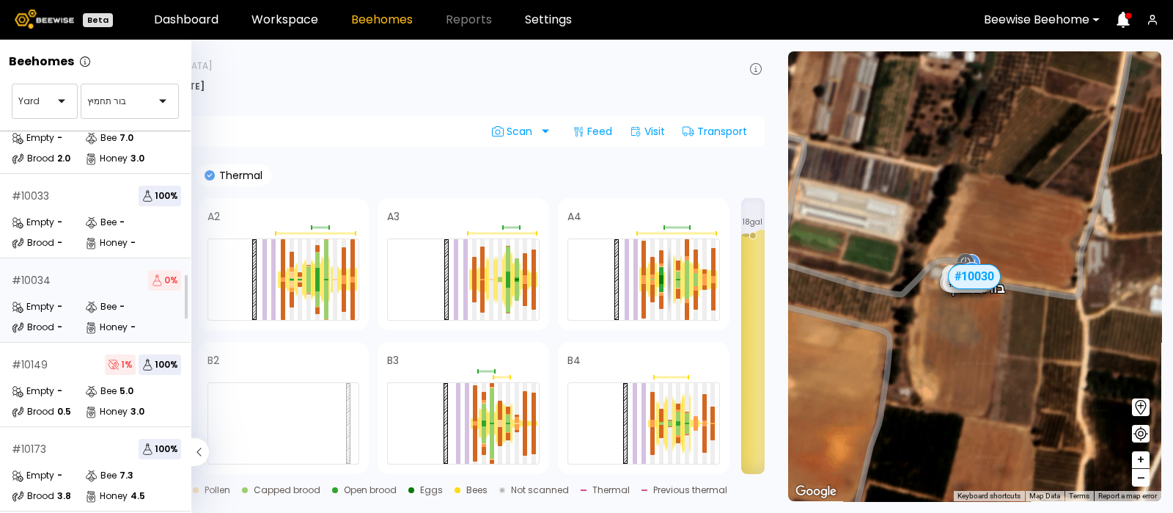
click at [71, 303] on div "Empty -" at bounding box center [48, 306] width 73 height 15
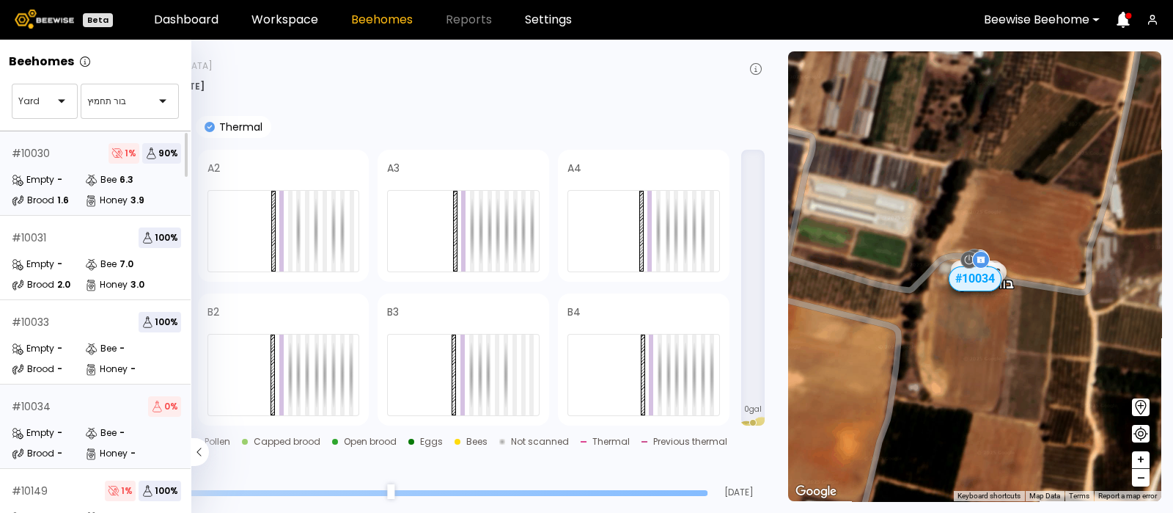
click at [62, 161] on div "# 10030 1 % 90 %" at bounding box center [96, 153] width 169 height 21
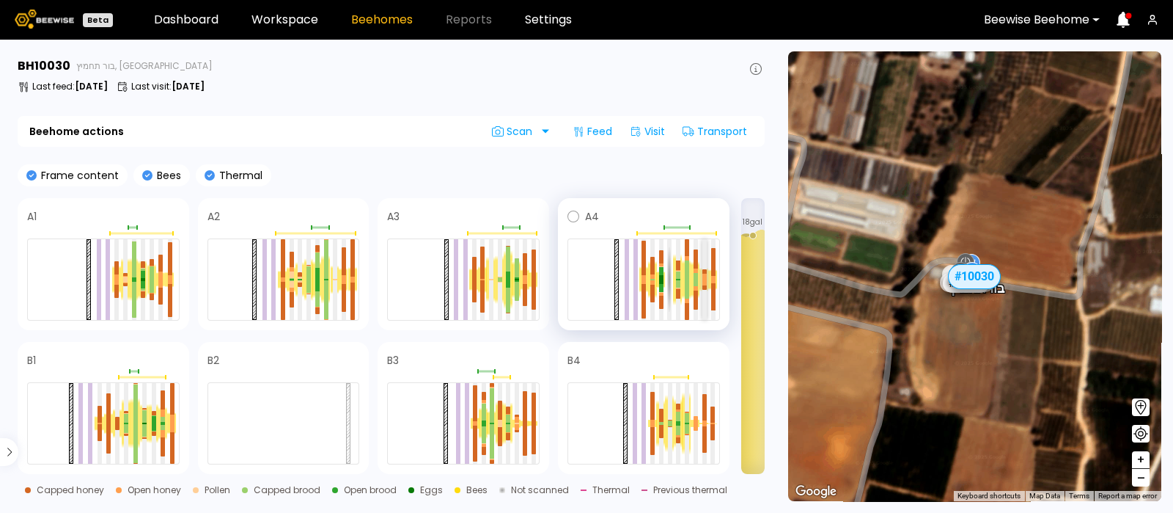
click at [704, 273] on div at bounding box center [704, 276] width 4 height 6
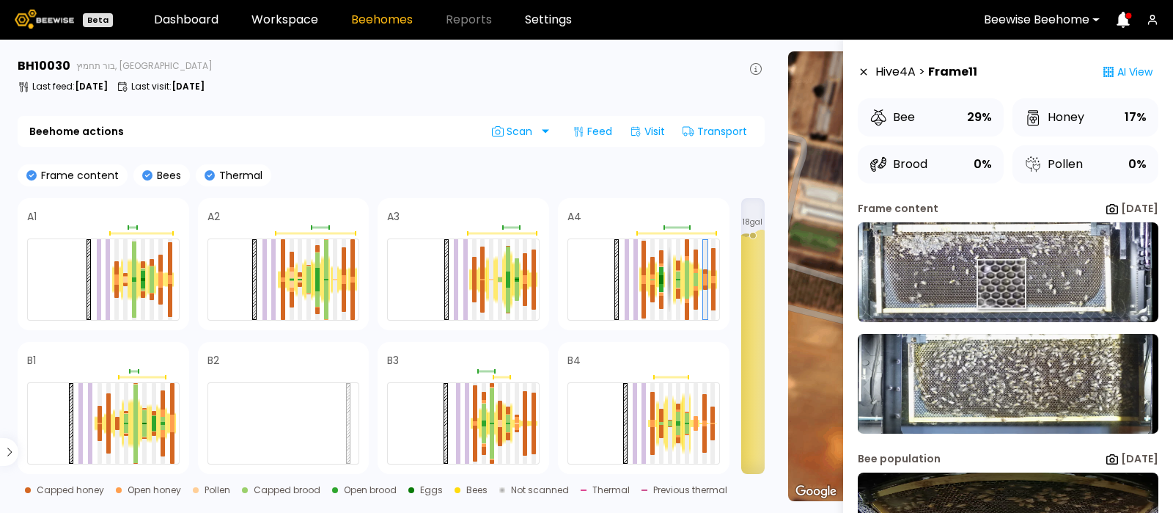
click at [1001, 284] on img at bounding box center [1008, 272] width 301 height 100
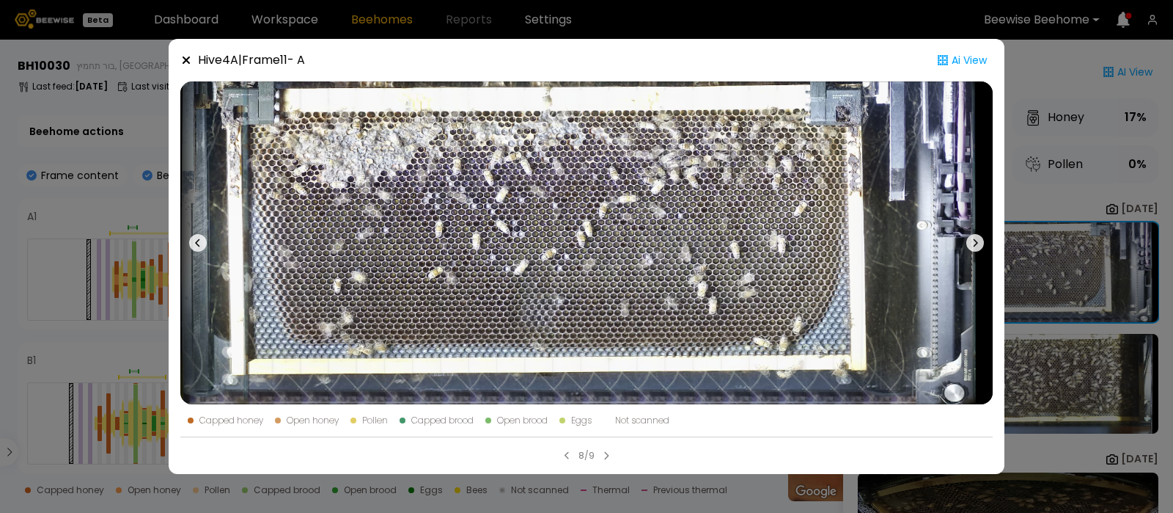
click at [975, 240] on icon at bounding box center [975, 243] width 18 height 18
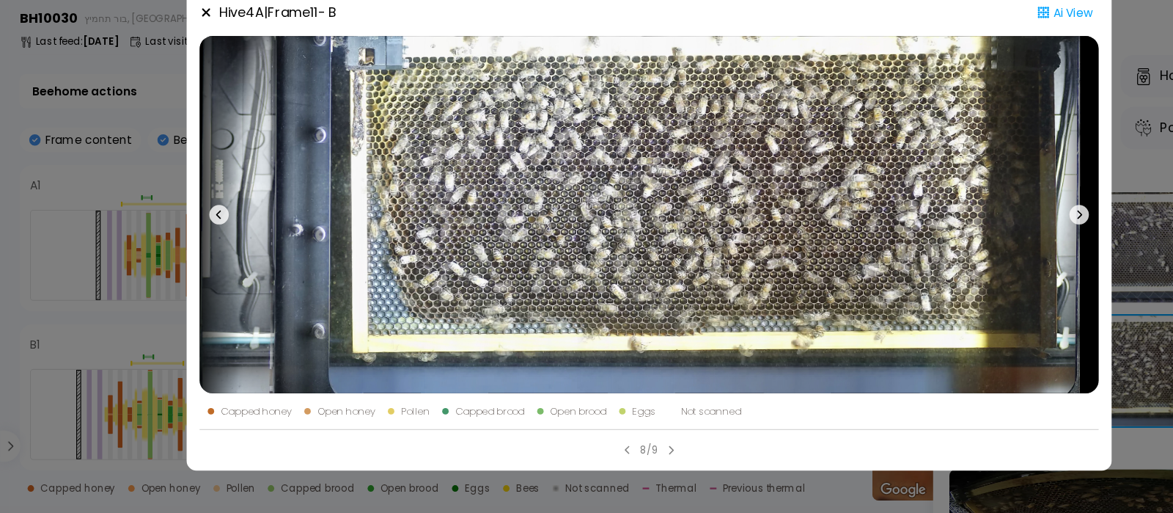
click at [188, 60] on icon at bounding box center [186, 60] width 12 height 12
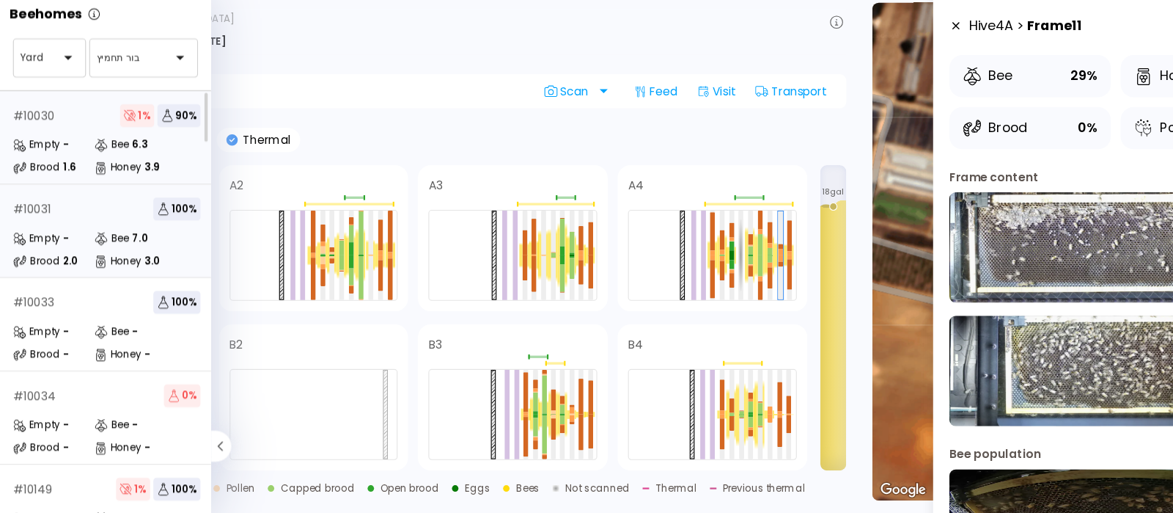
click at [57, 268] on div "-" at bounding box center [59, 264] width 5 height 9
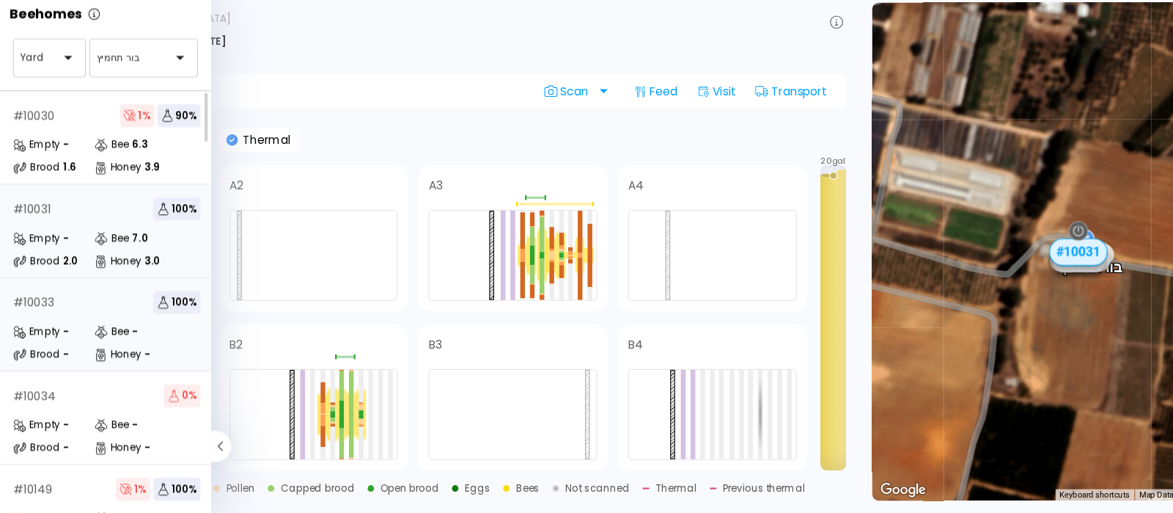
click at [59, 337] on div "# 10033 100 % Empty - Bee - Brood - Honey -" at bounding box center [96, 342] width 193 height 84
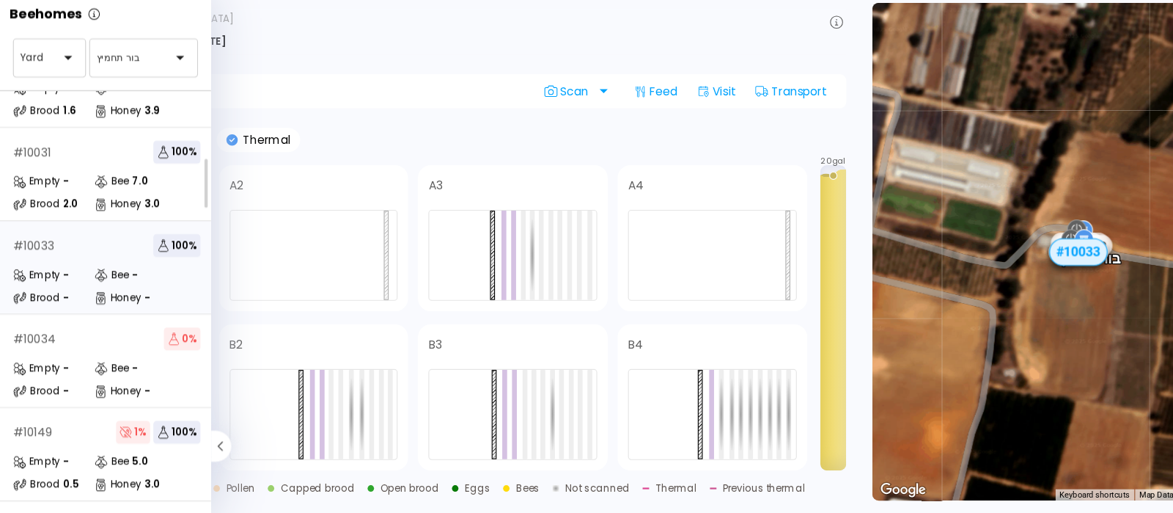
scroll to position [53, 0]
click at [65, 367] on div "# 10034 0 % Empty - Bee - Brood - Honey -" at bounding box center [96, 373] width 193 height 84
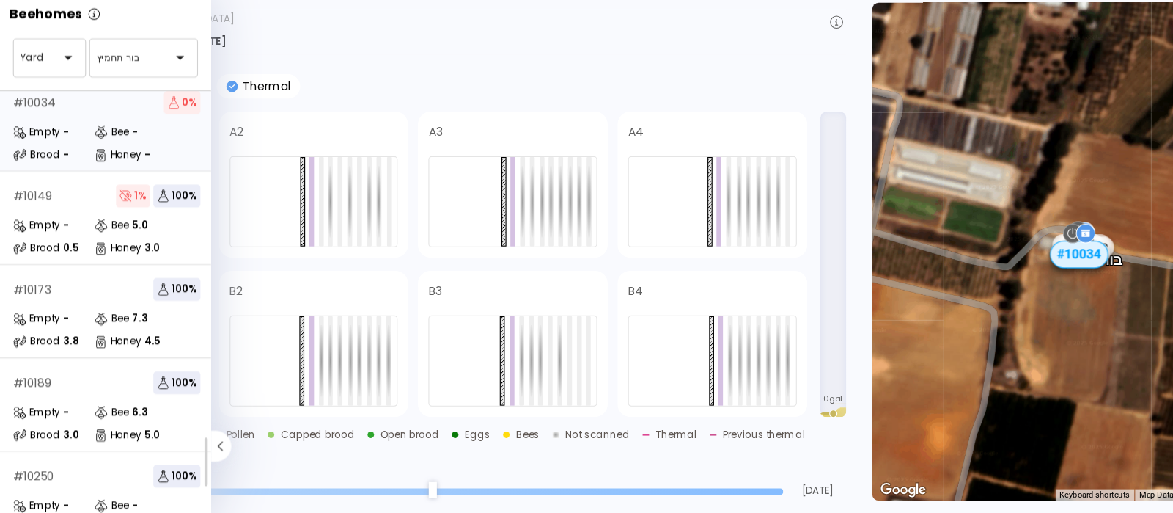
scroll to position [301, 0]
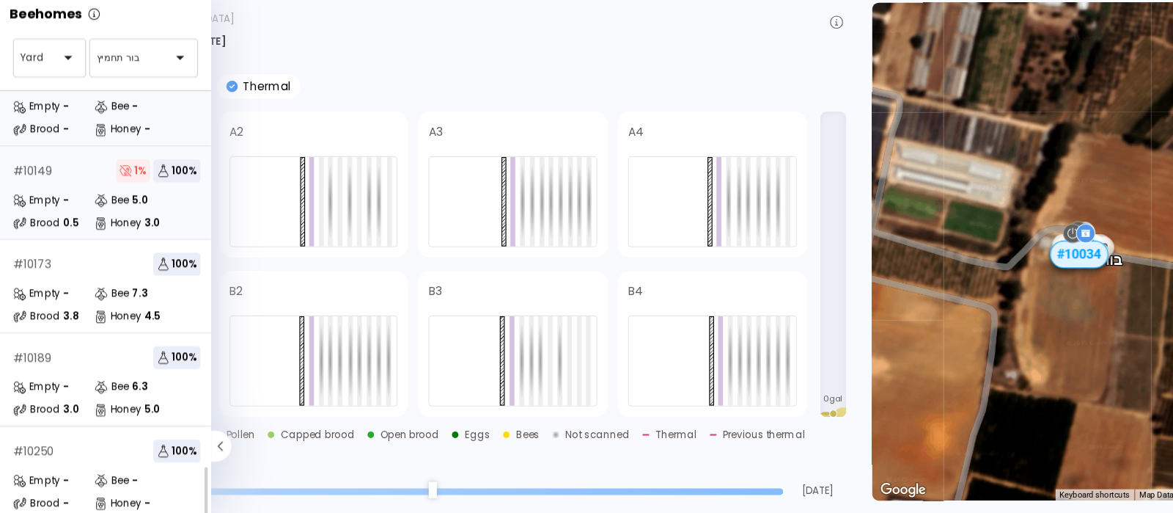
click at [78, 222] on div "Empty -" at bounding box center [48, 229] width 73 height 15
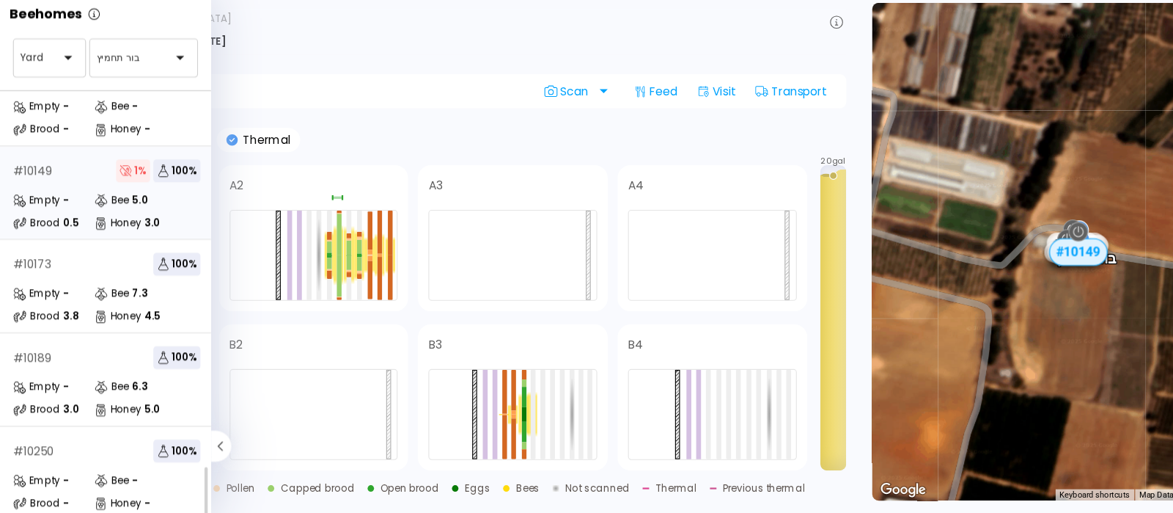
scroll to position [261, 0]
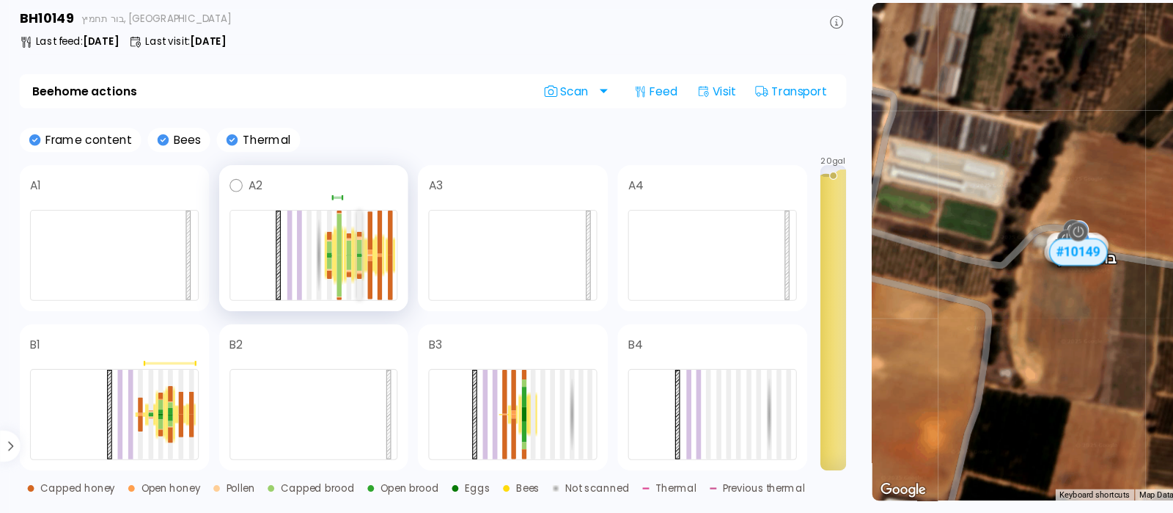
click at [326, 278] on div at bounding box center [325, 278] width 4 height 1
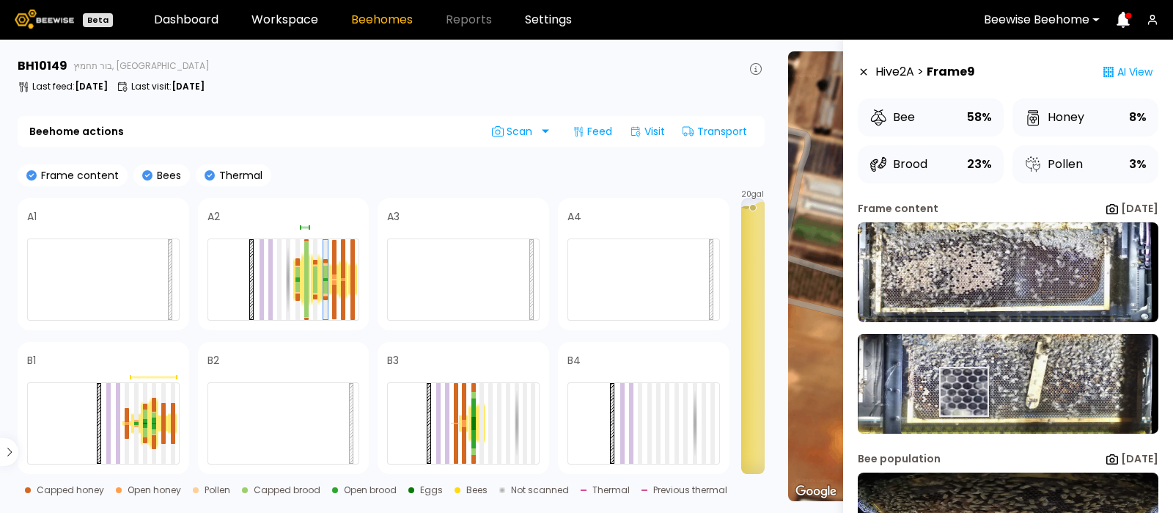
click at [963, 392] on img at bounding box center [1008, 384] width 301 height 100
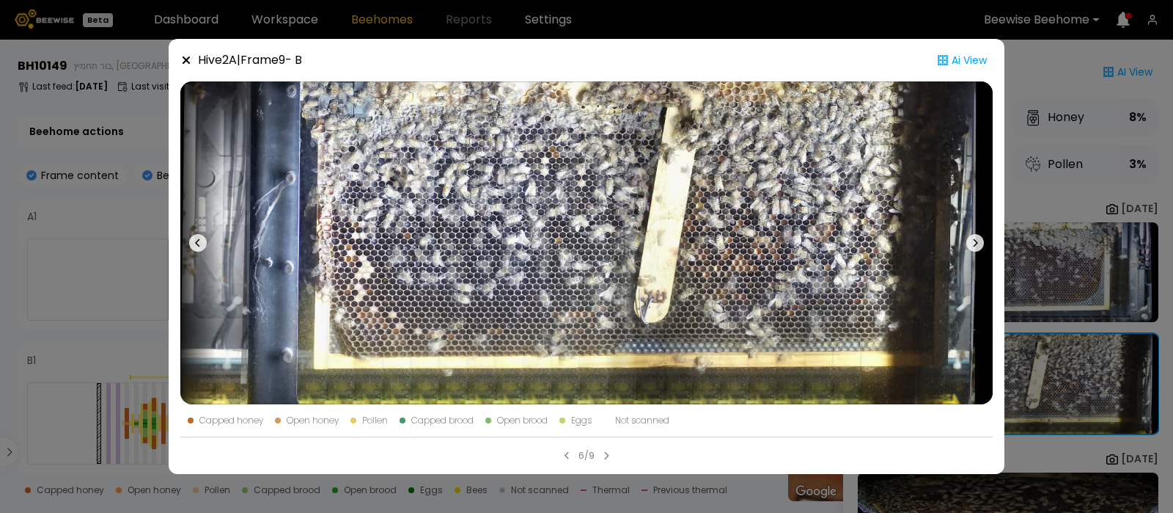
click at [199, 236] on icon at bounding box center [198, 243] width 18 height 18
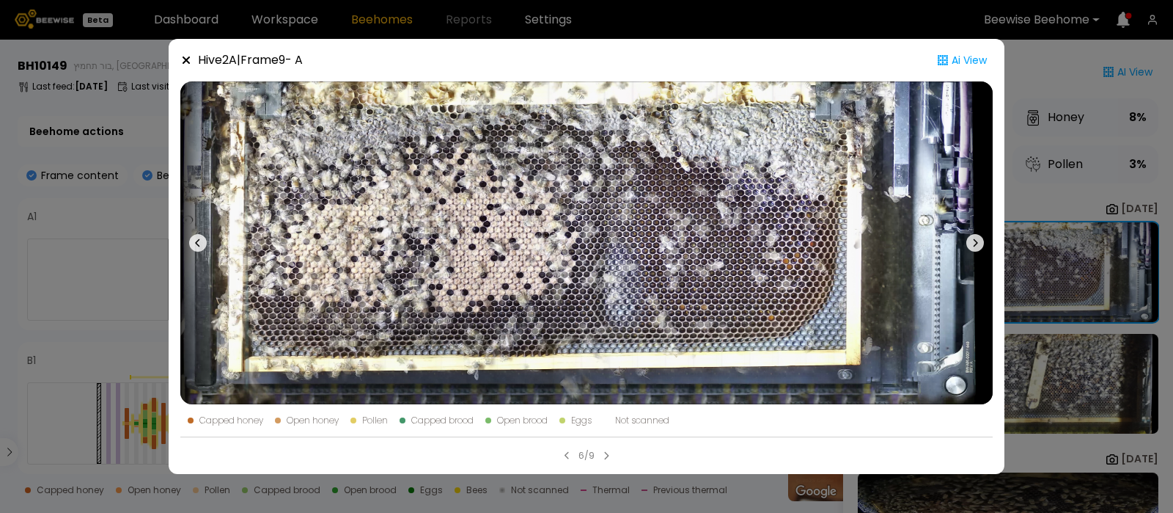
click at [185, 59] on icon at bounding box center [186, 59] width 7 height 7
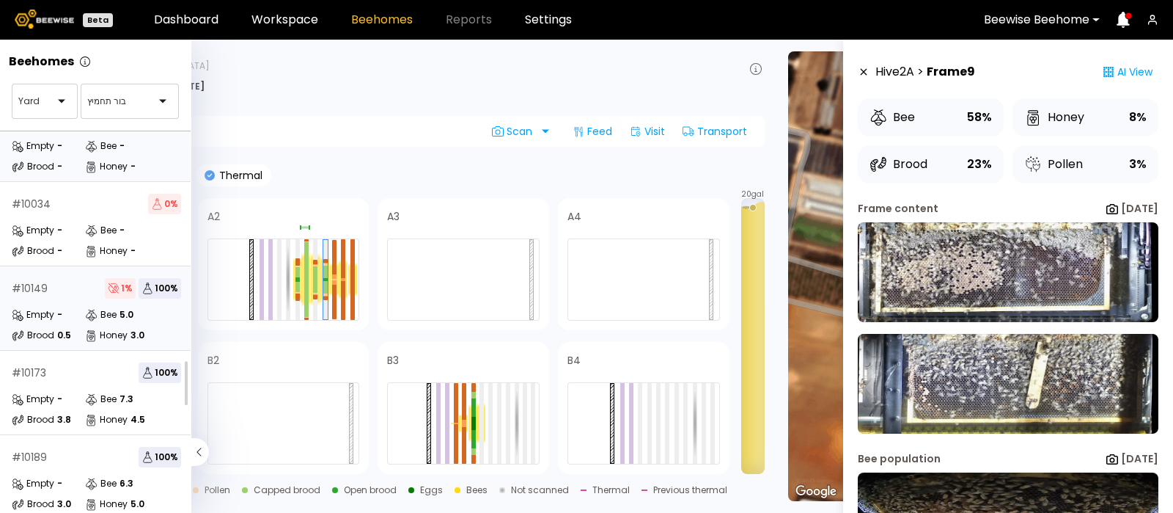
scroll to position [301, 0]
click at [76, 391] on div "Empty -" at bounding box center [48, 398] width 73 height 15
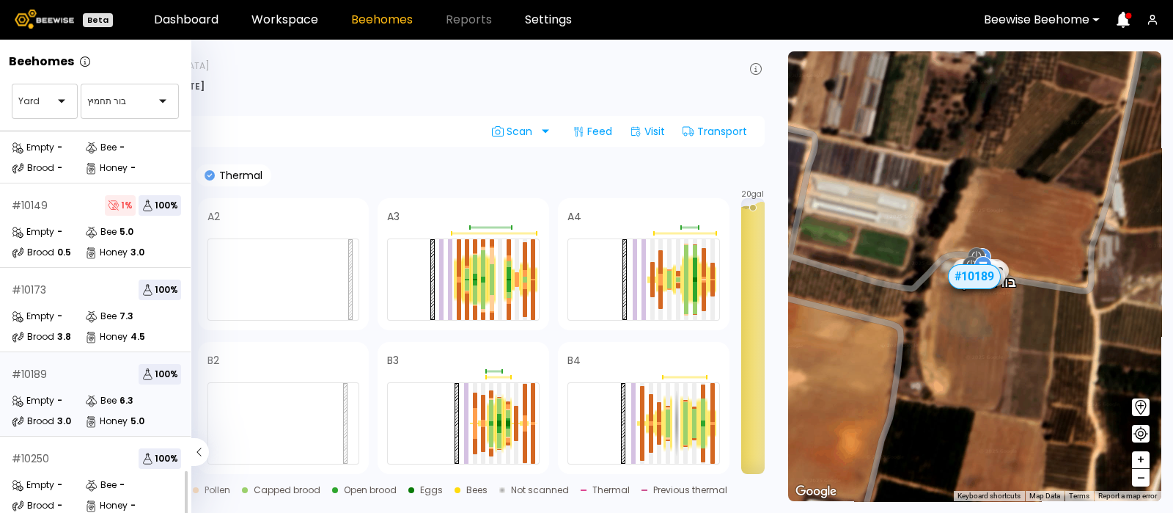
scroll to position [301, 0]
click at [74, 458] on div "# 10250 100 % Empty - Bee - Brood - Honey -" at bounding box center [96, 476] width 193 height 84
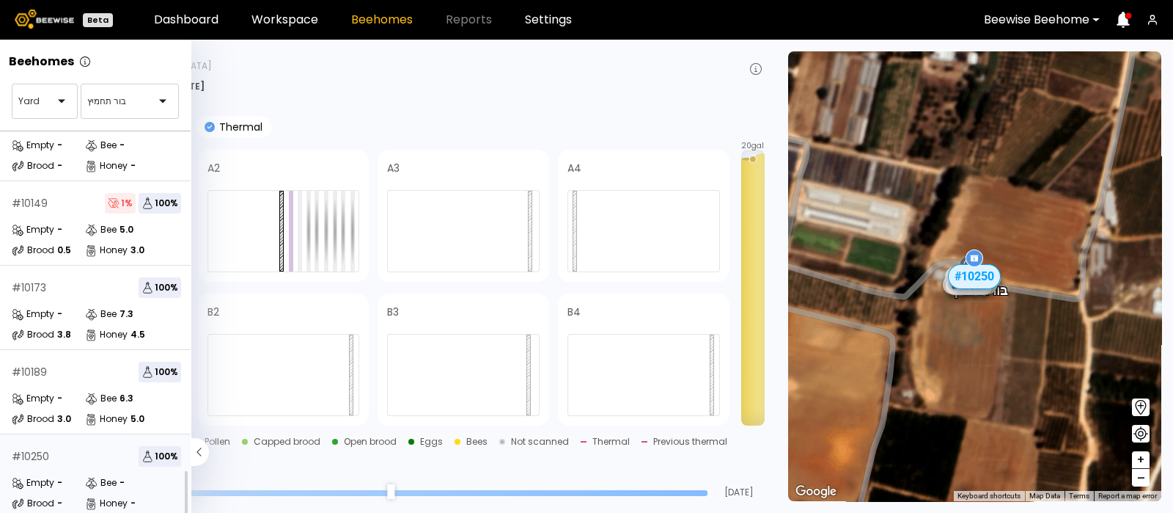
scroll to position [261, 0]
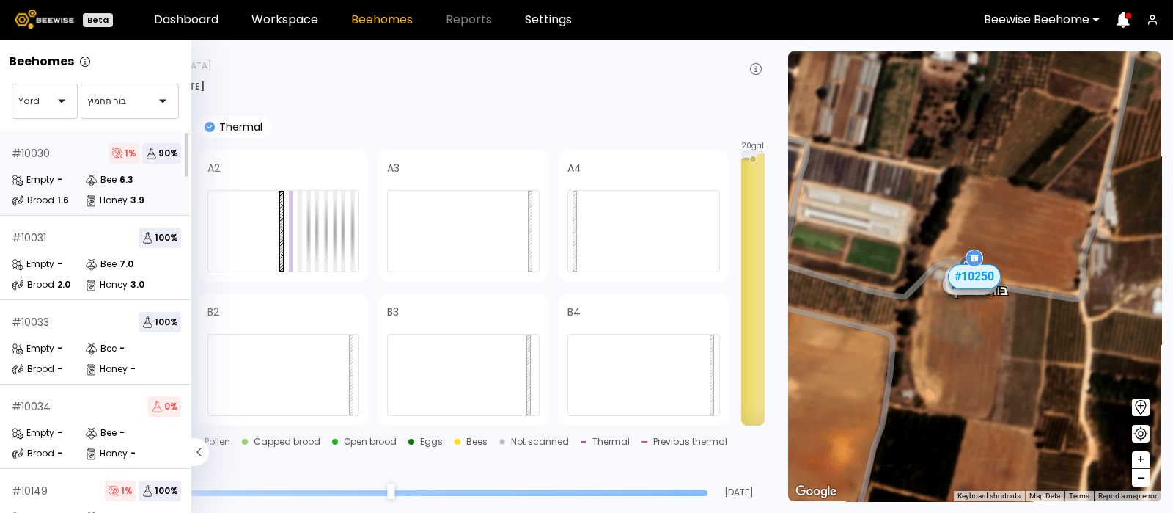
click at [76, 184] on div "Empty -" at bounding box center [48, 179] width 73 height 15
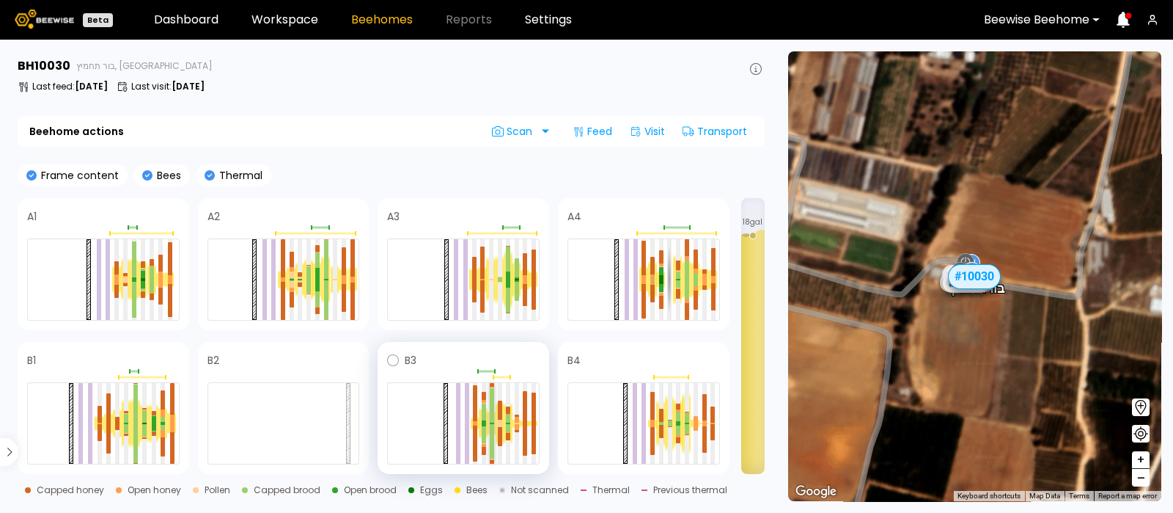
click at [491, 426] on div at bounding box center [492, 441] width 4 height 34
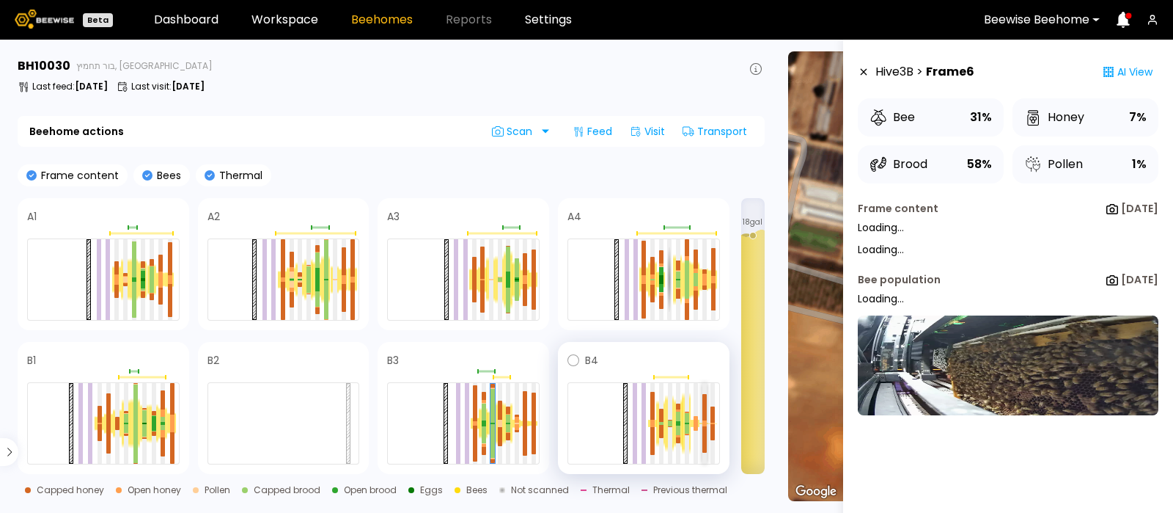
click at [705, 418] on div at bounding box center [704, 407] width 4 height 26
